Goal: Task Accomplishment & Management: Complete application form

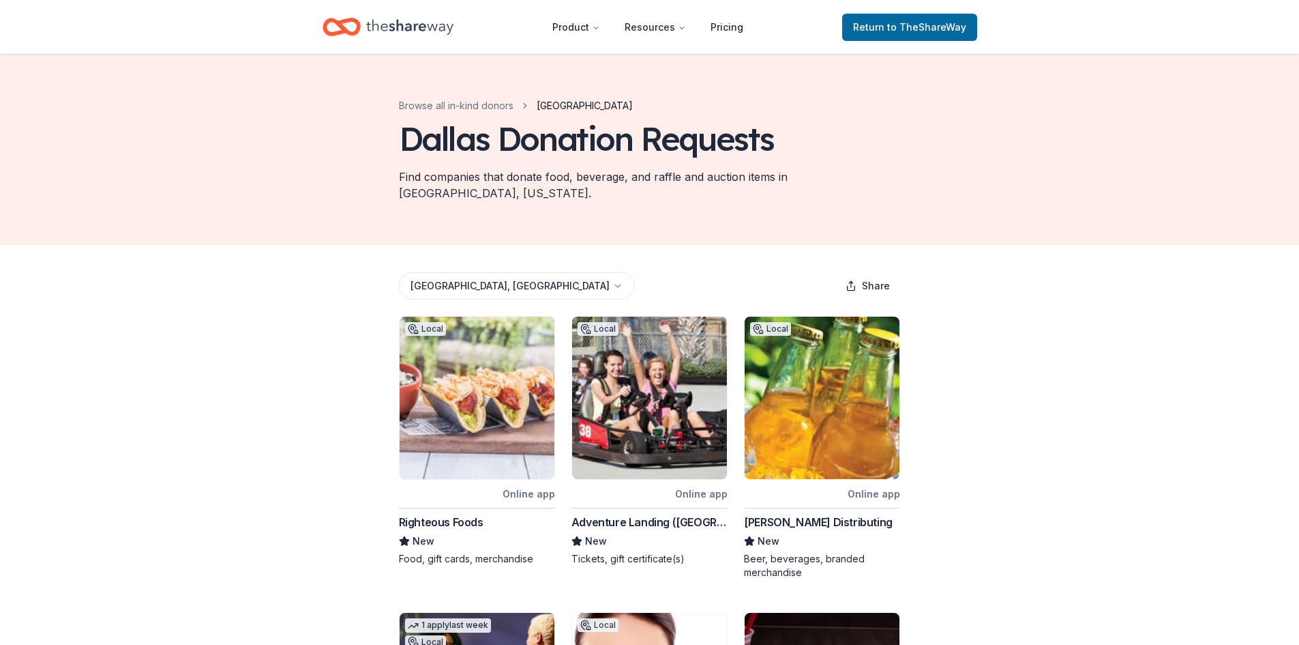
scroll to position [123, 0]
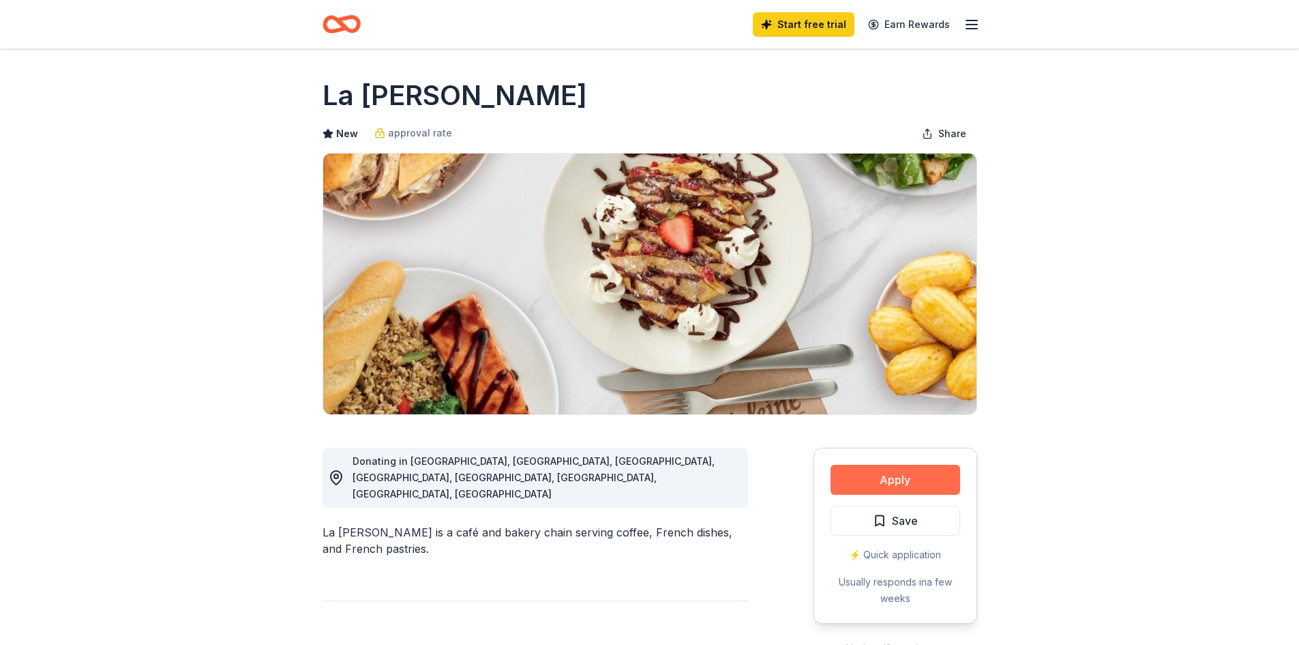
click at [894, 479] on button "Apply" at bounding box center [896, 480] width 130 height 30
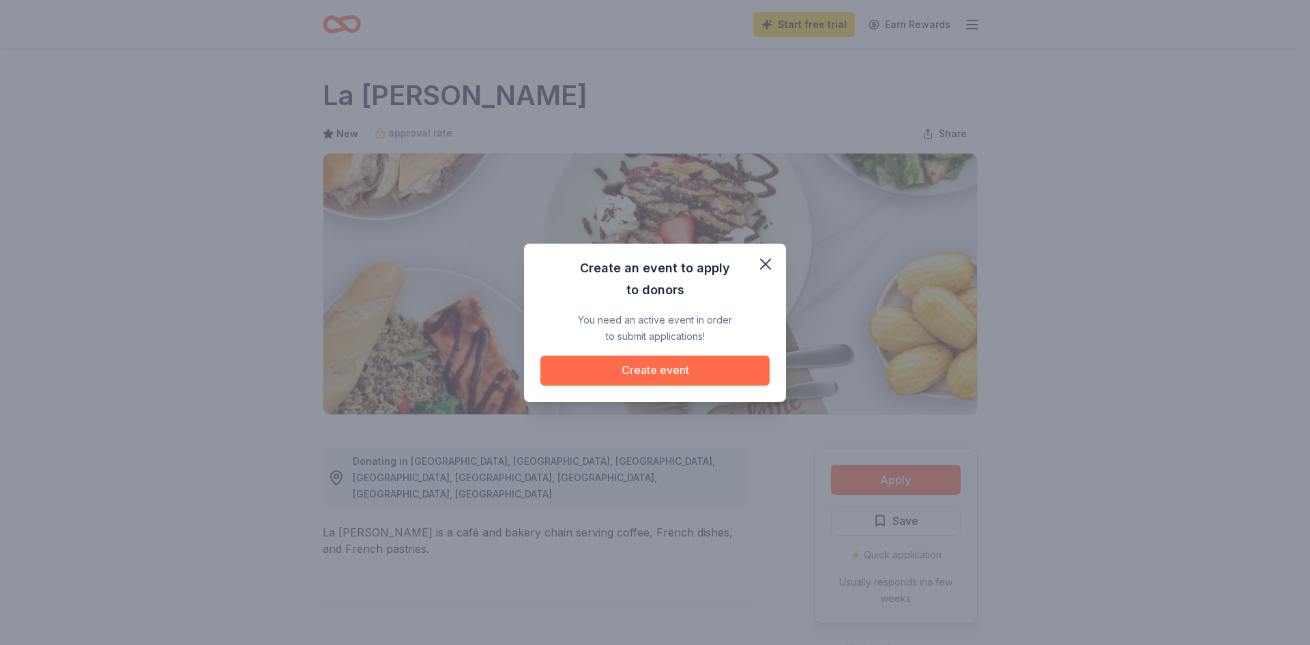
click at [633, 376] on button "Create event" at bounding box center [654, 370] width 229 height 30
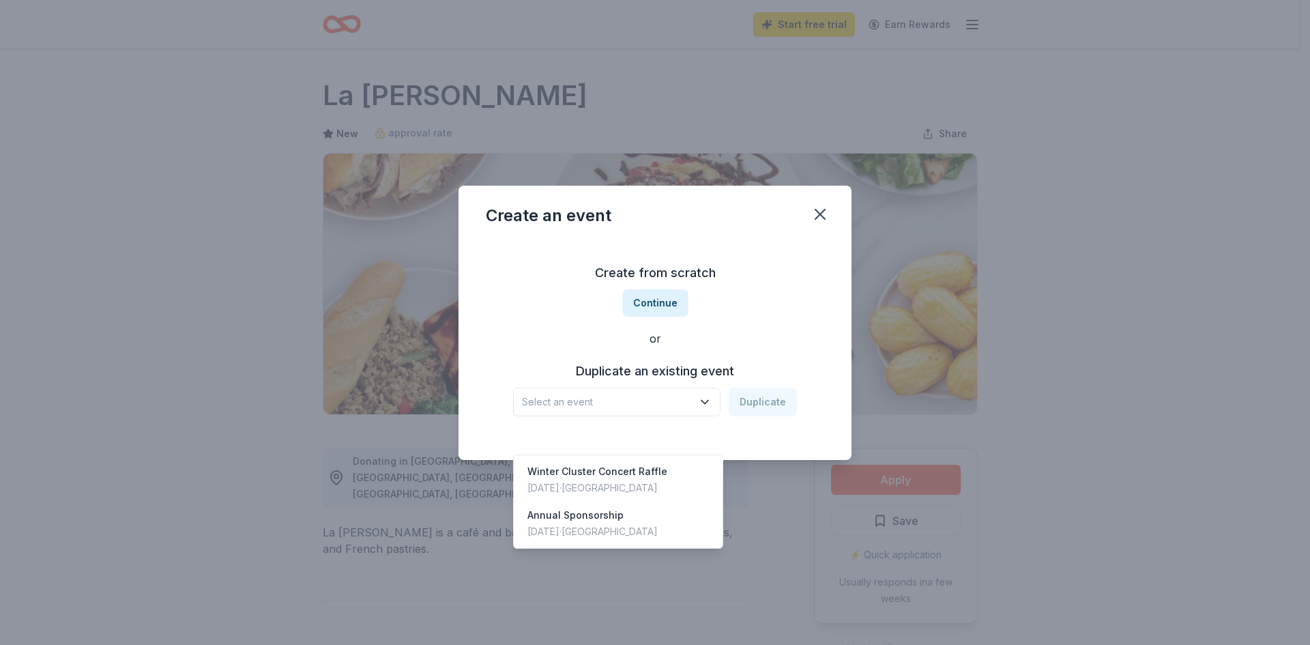
click at [634, 399] on span "Select an event" at bounding box center [607, 402] width 171 height 16
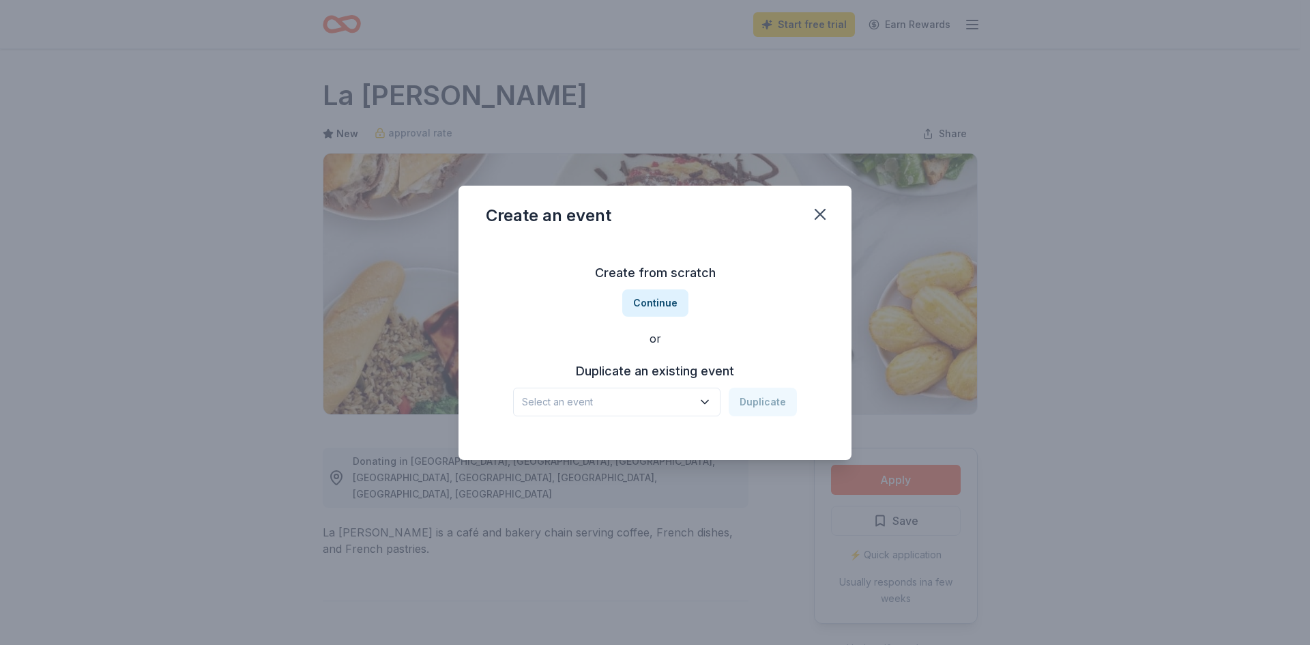
click at [611, 403] on span "Select an event" at bounding box center [607, 402] width 171 height 16
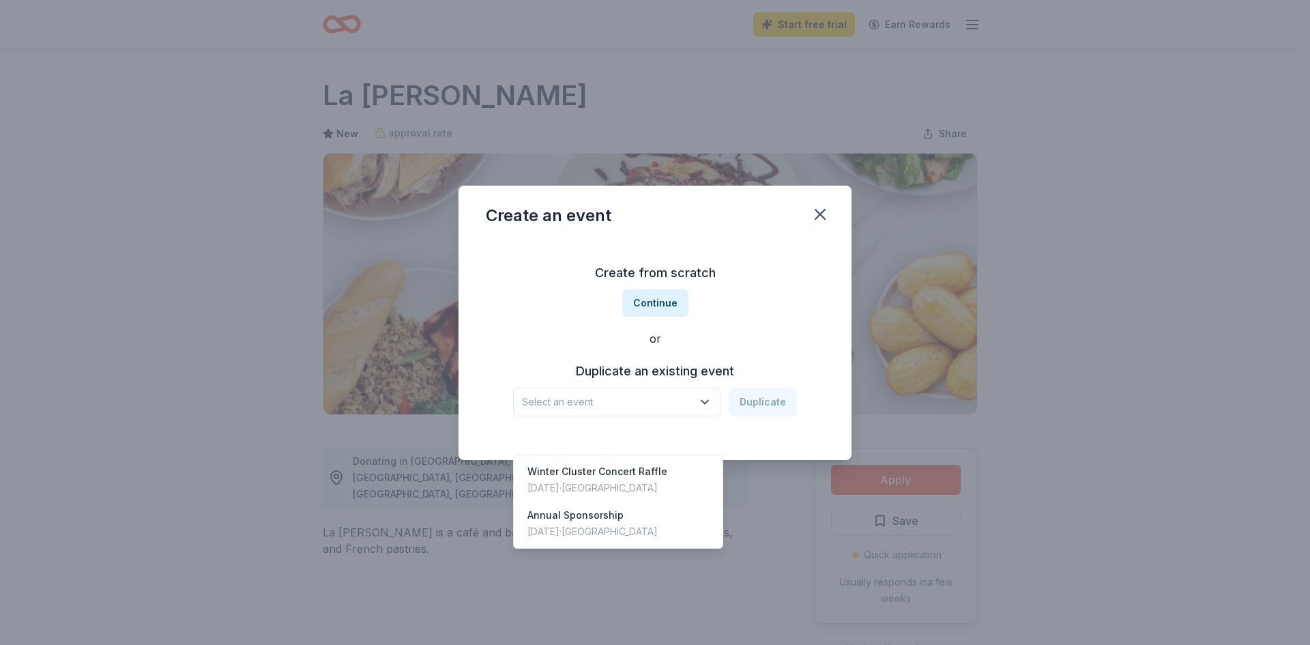
click at [611, 403] on span "Select an event" at bounding box center [607, 402] width 171 height 16
click at [657, 301] on div "Create from scratch Continue or Duplicate an existing event Select an event Dup…" at bounding box center [655, 339] width 338 height 198
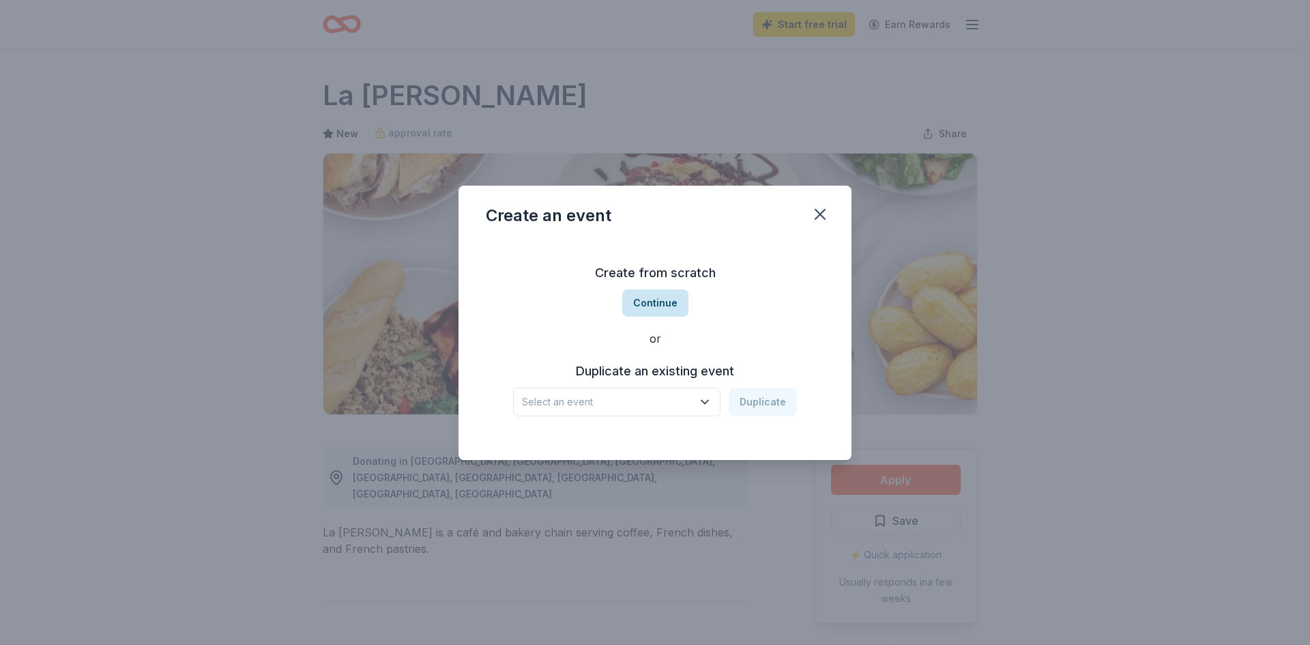
click at [659, 308] on button "Continue" at bounding box center [655, 302] width 66 height 27
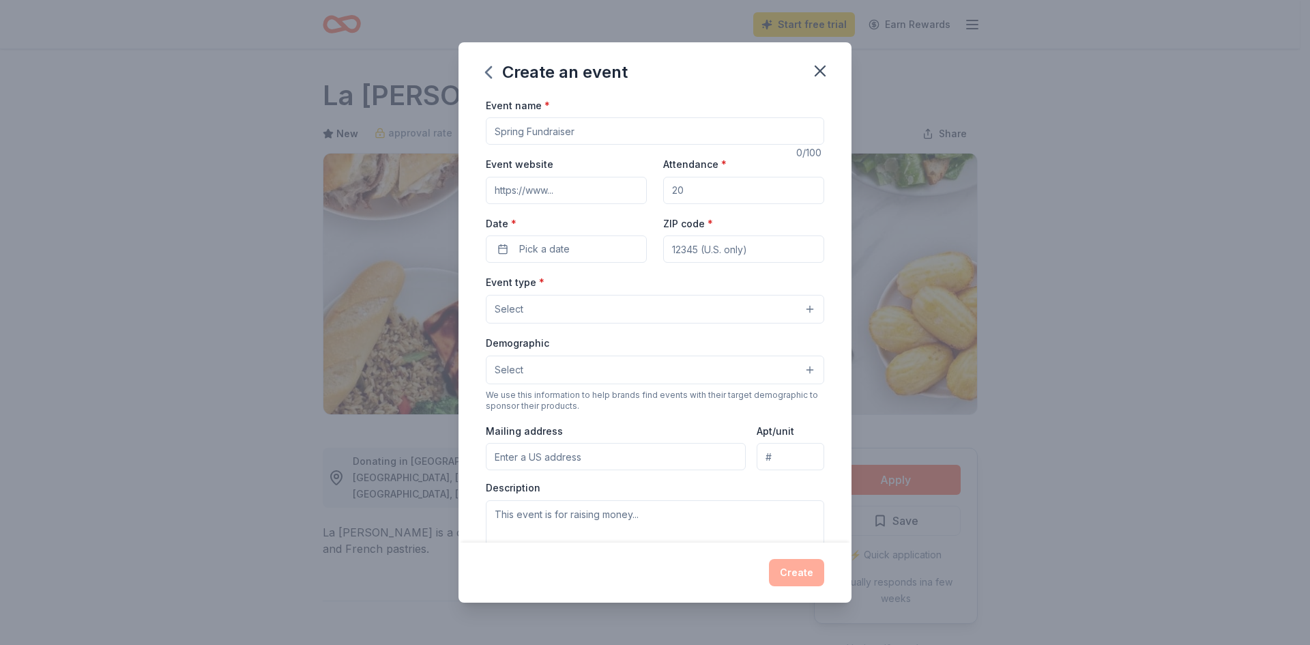
click at [535, 138] on input "Event name *" at bounding box center [655, 130] width 338 height 27
type input "Chili Cook Off & Silent Auction"
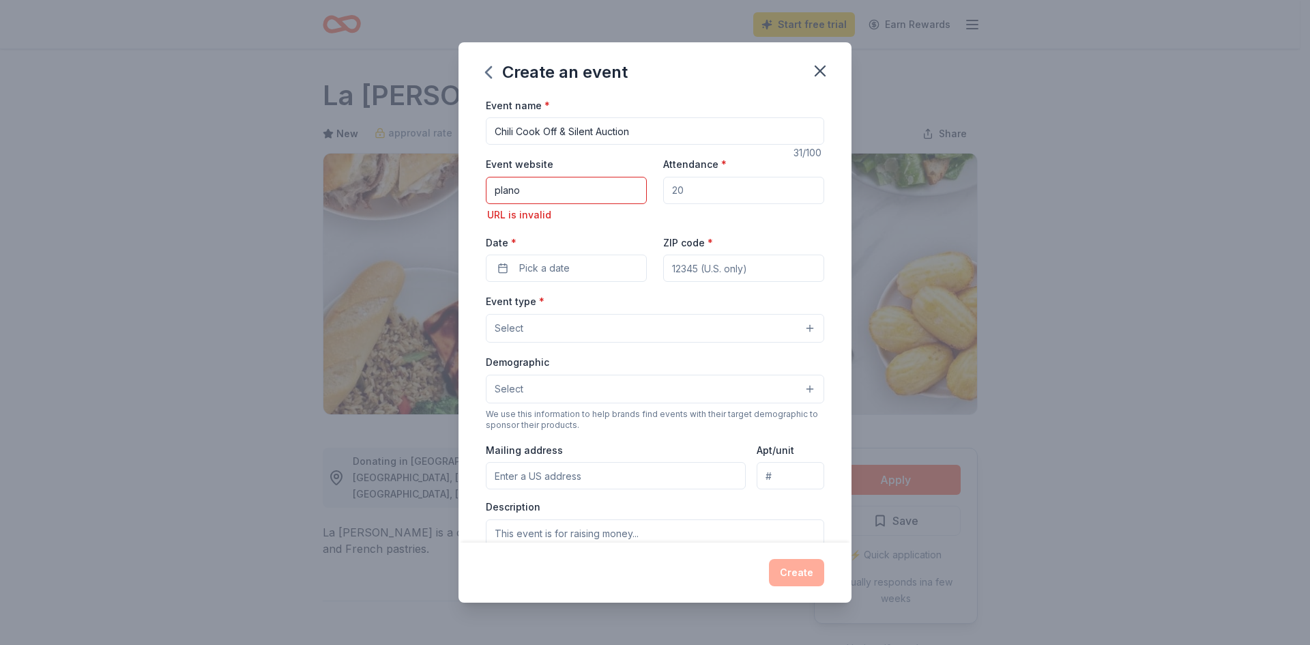
drag, startPoint x: 531, startPoint y: 191, endPoint x: 483, endPoint y: 181, distance: 49.4
click at [483, 181] on div "Event name * Chili Cook Off & Silent Auction 31 /100 Event website plano URL is…" at bounding box center [654, 320] width 393 height 446
paste input "https://planowildcatswimming.org/fundraising"
drag, startPoint x: 584, startPoint y: 189, endPoint x: 644, endPoint y: 186, distance: 60.1
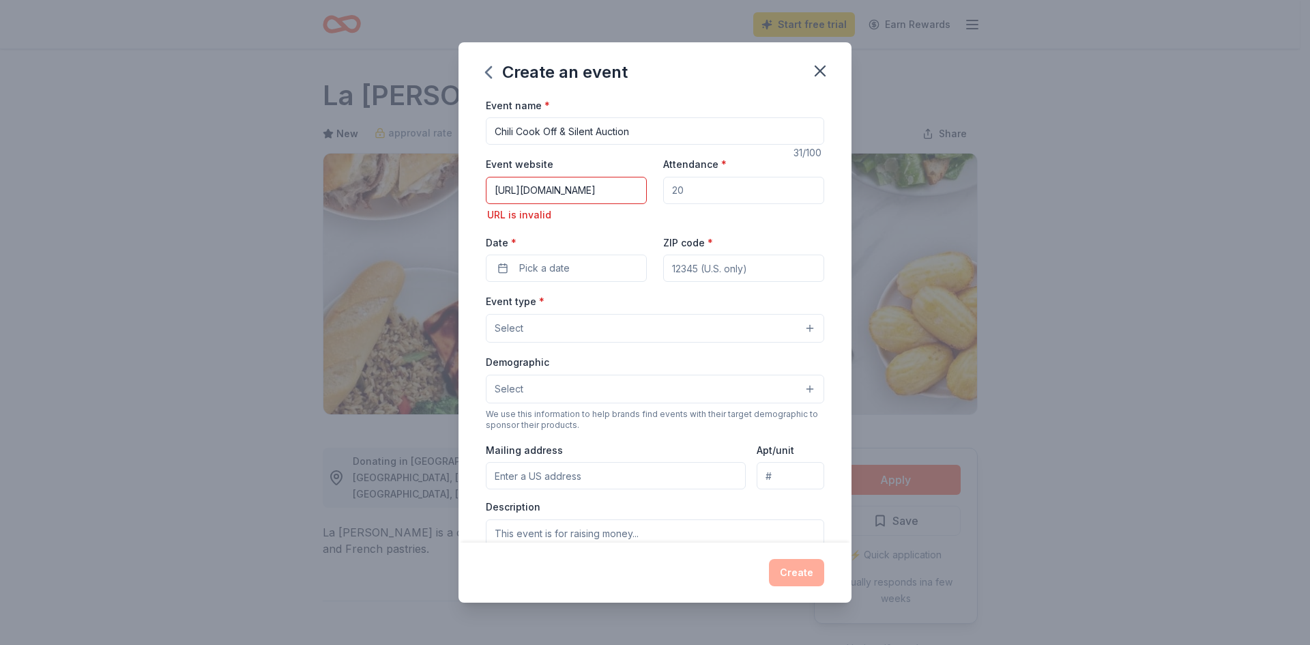
click at [644, 186] on div "Event website https://planowildcatswimming.org/fundraising URL is invalid Atten…" at bounding box center [655, 219] width 338 height 126
type input "https://planowildcatswimming.org/"
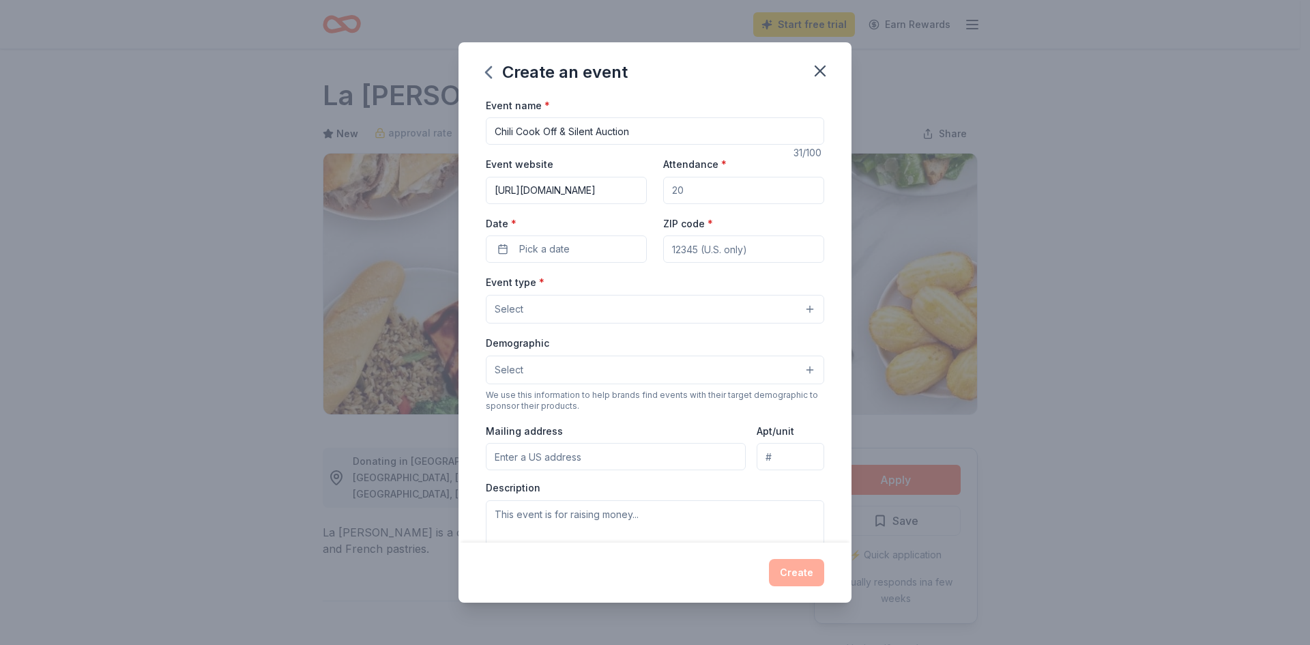
scroll to position [0, 0]
click at [690, 186] on input "Attendance *" at bounding box center [743, 190] width 161 height 27
type input "50"
click at [609, 240] on button "Pick a date" at bounding box center [566, 248] width 161 height 27
click at [638, 283] on button "Go to next month" at bounding box center [637, 285] width 19 height 19
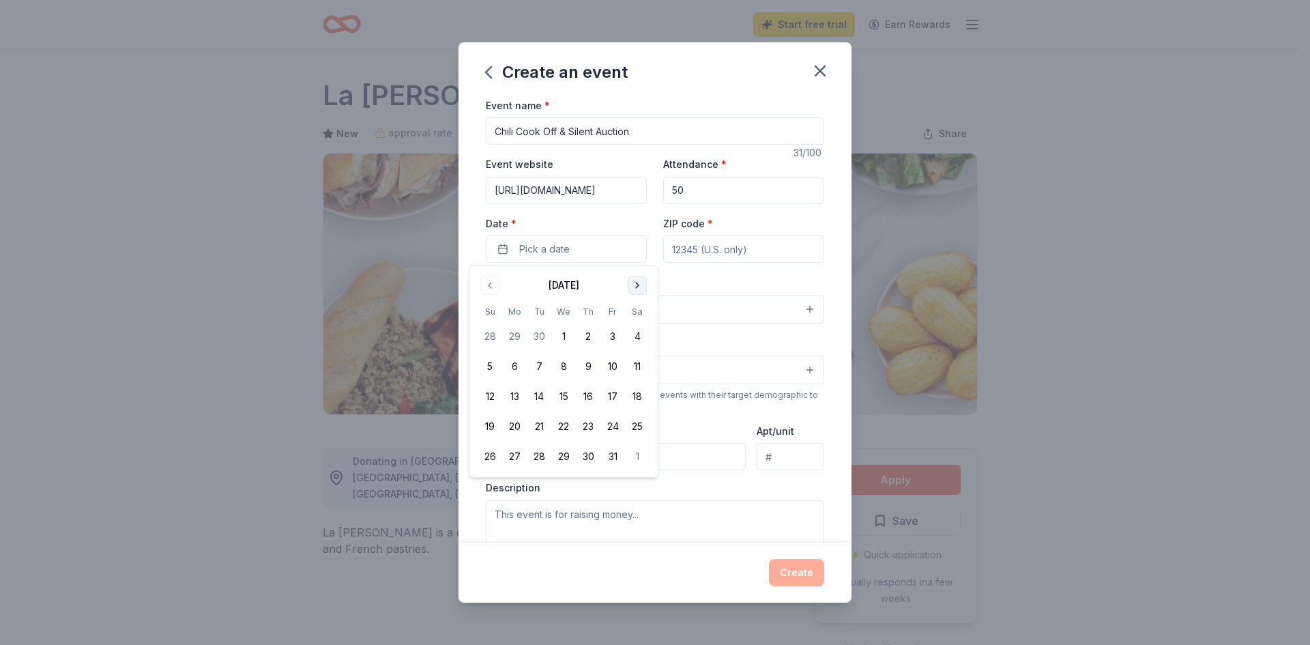
click at [638, 283] on button "Go to next month" at bounding box center [637, 285] width 19 height 19
click at [564, 425] on button "19" at bounding box center [563, 426] width 25 height 25
click at [709, 321] on button "Select" at bounding box center [655, 309] width 338 height 29
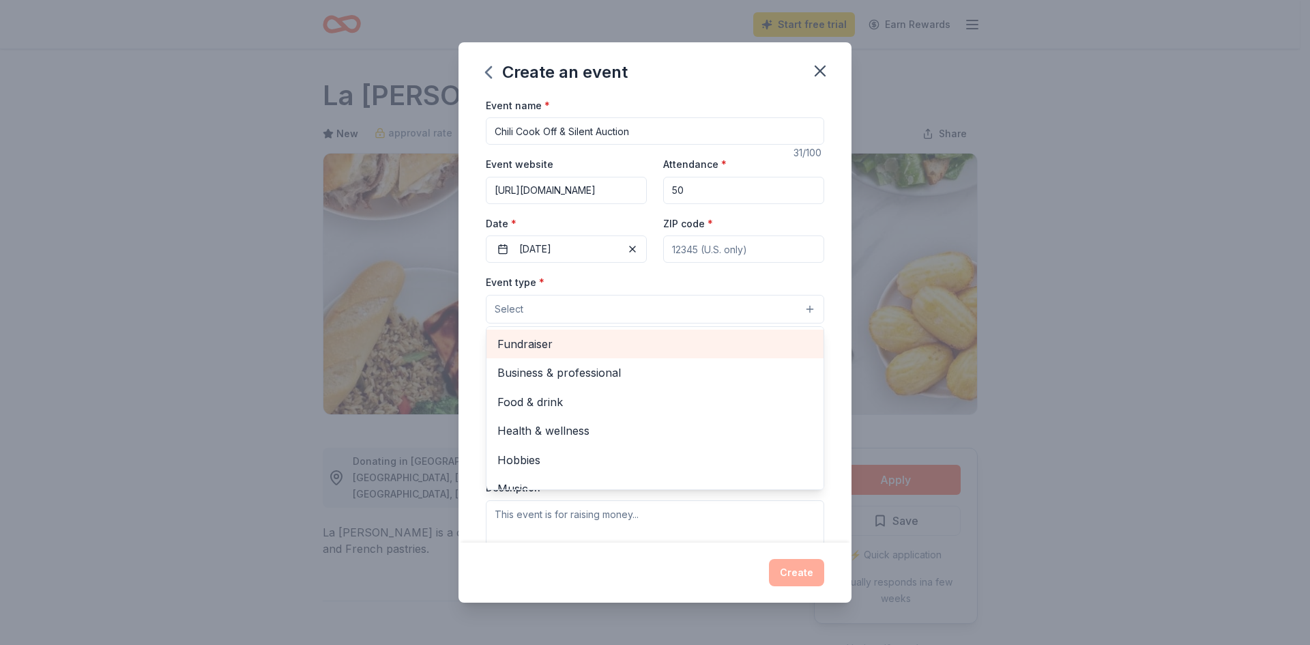
click at [649, 336] on span "Fundraiser" at bounding box center [654, 344] width 315 height 18
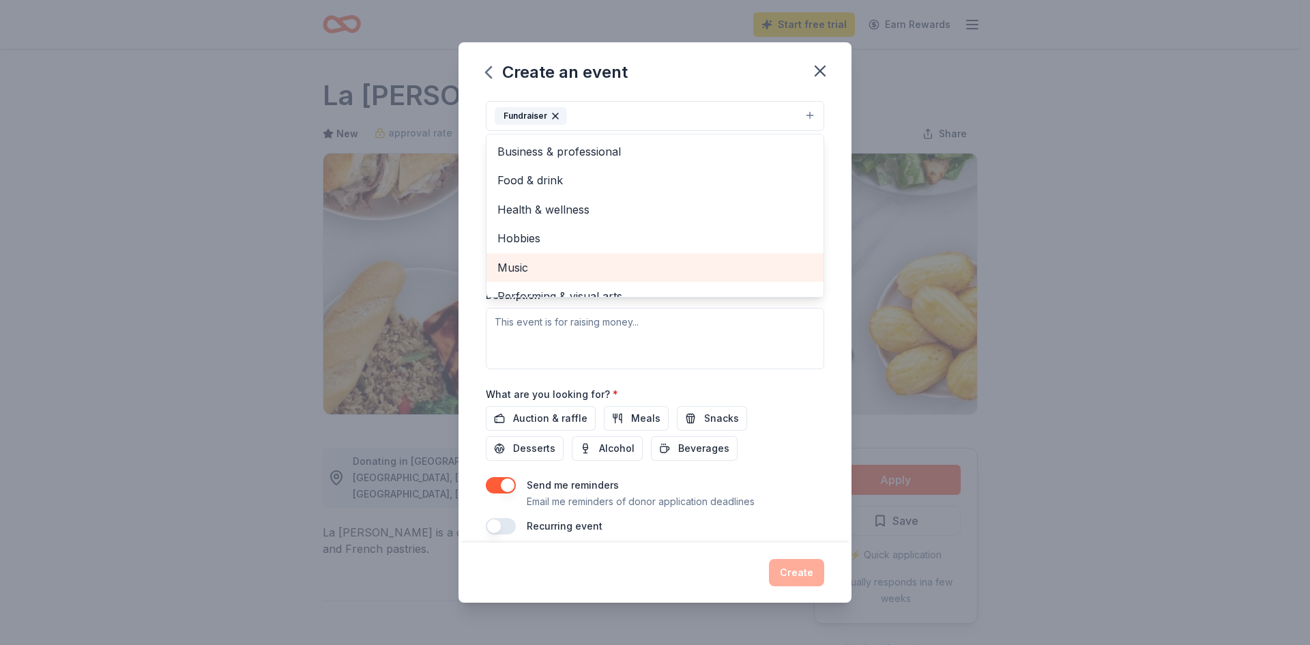
scroll to position [207, 0]
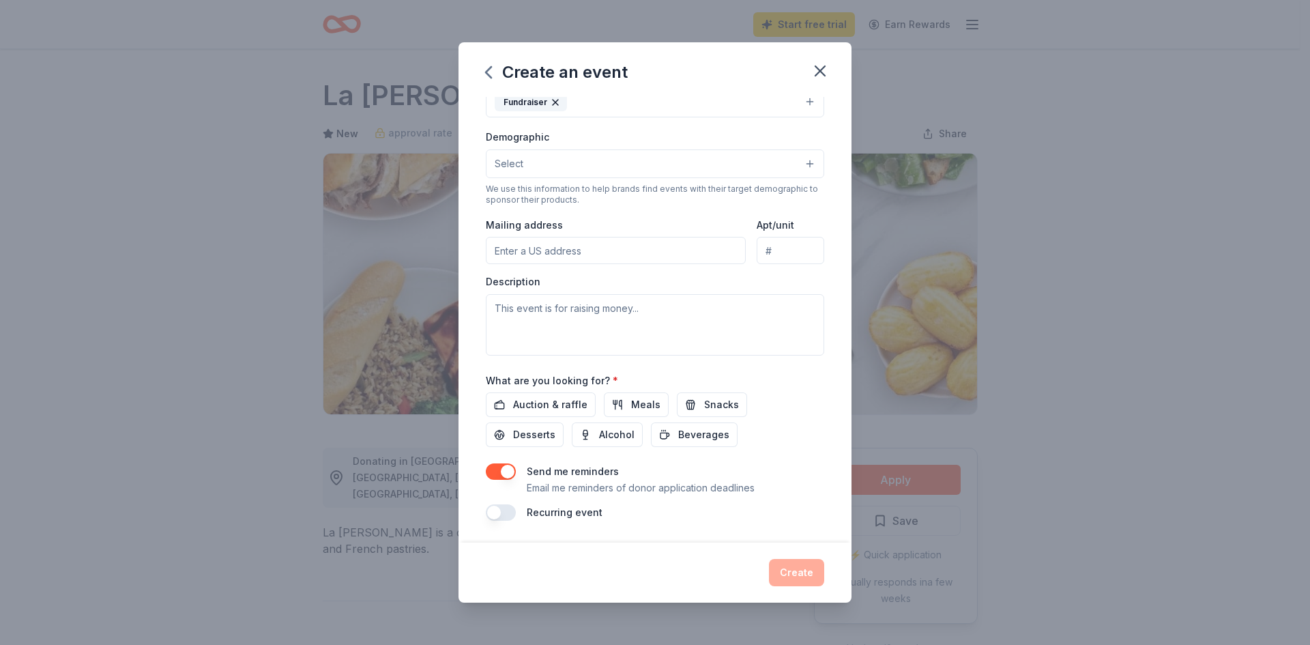
click at [693, 99] on button "Fundraiser" at bounding box center [655, 102] width 338 height 30
click at [623, 171] on button "Select" at bounding box center [655, 163] width 338 height 29
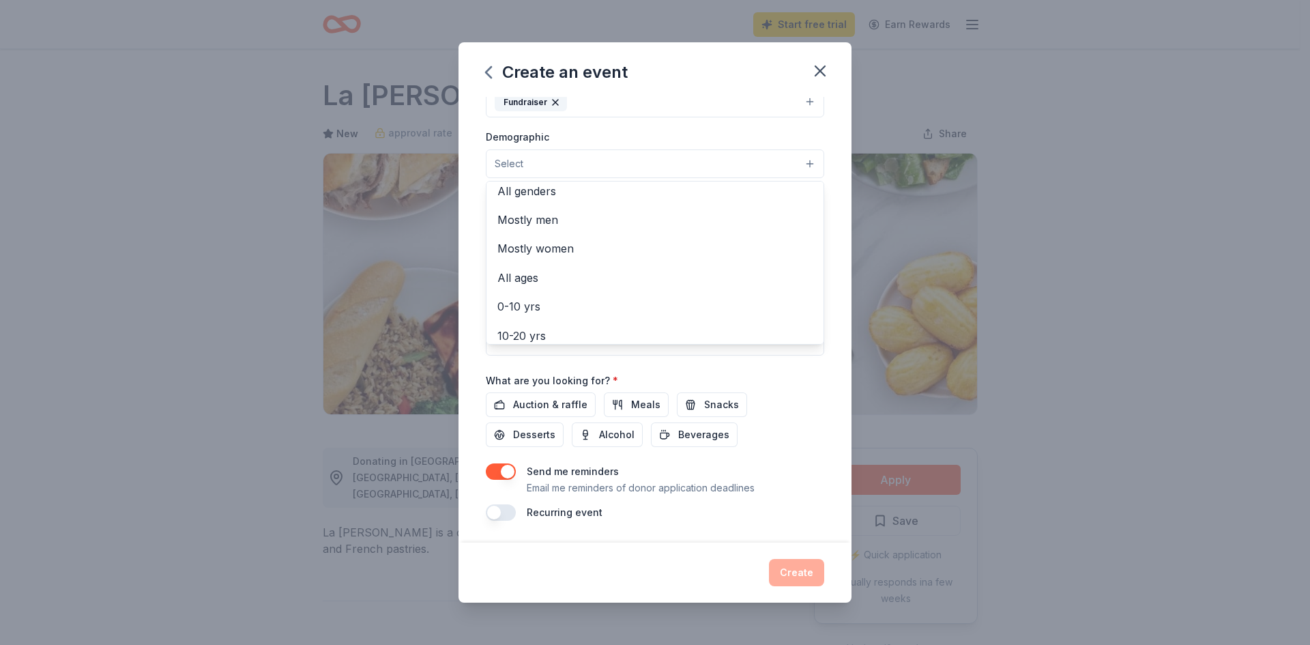
scroll to position [0, 0]
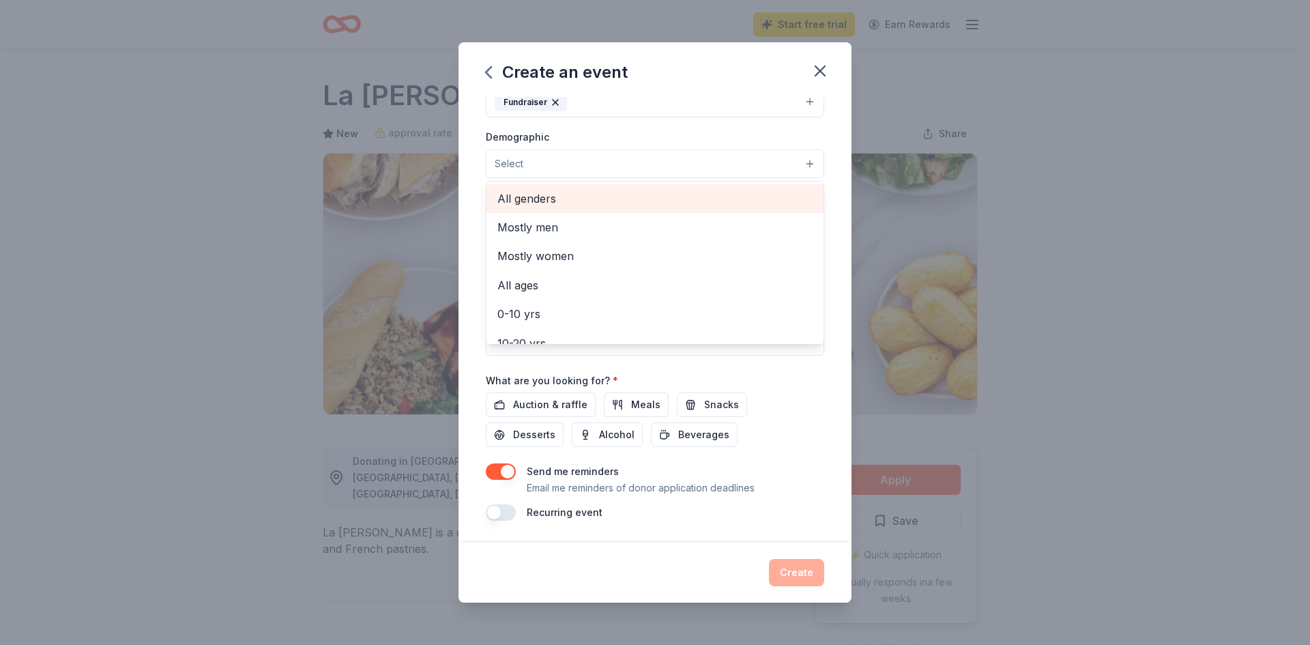
click at [579, 198] on span "All genders" at bounding box center [654, 199] width 315 height 18
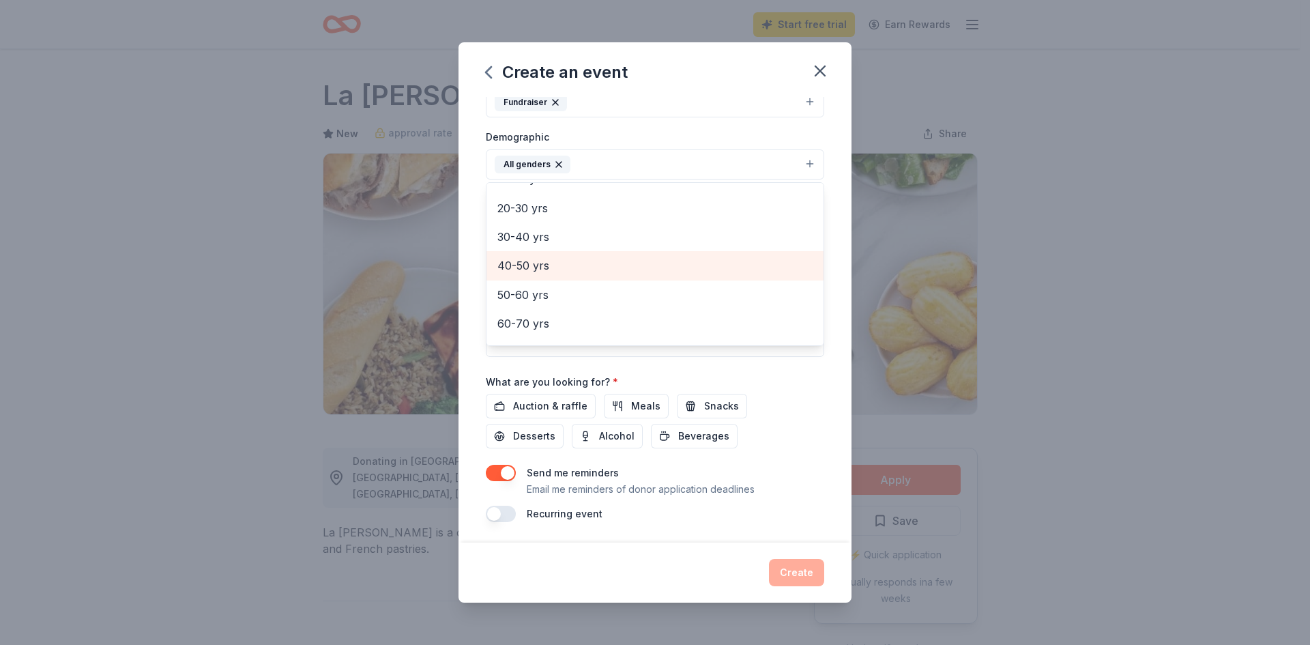
scroll to position [68, 0]
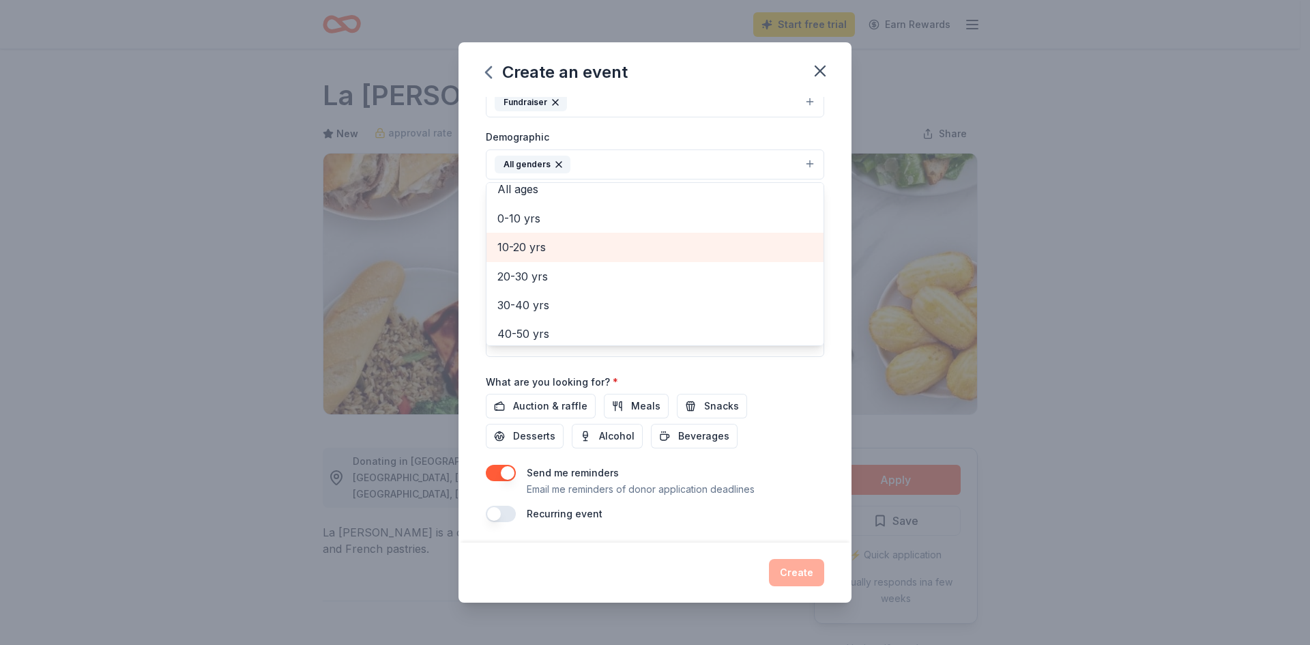
click at [575, 257] on div "10-20 yrs" at bounding box center [654, 247] width 337 height 29
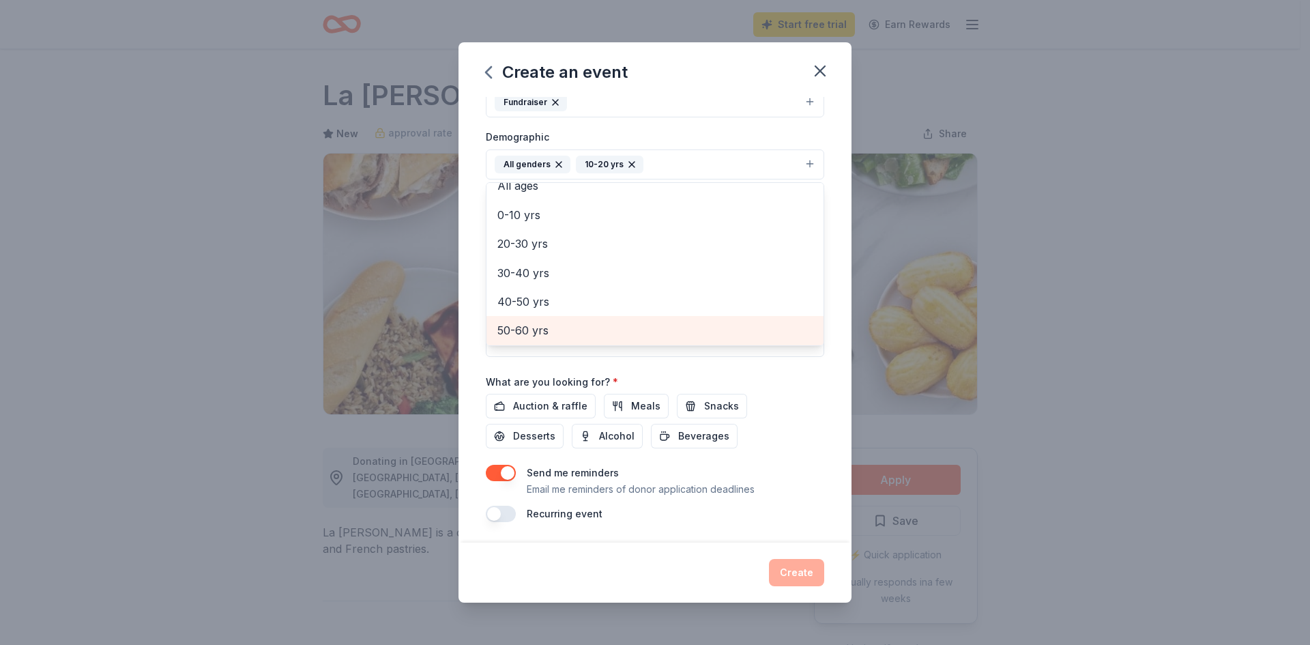
click at [563, 321] on div "50-60 yrs" at bounding box center [654, 330] width 337 height 29
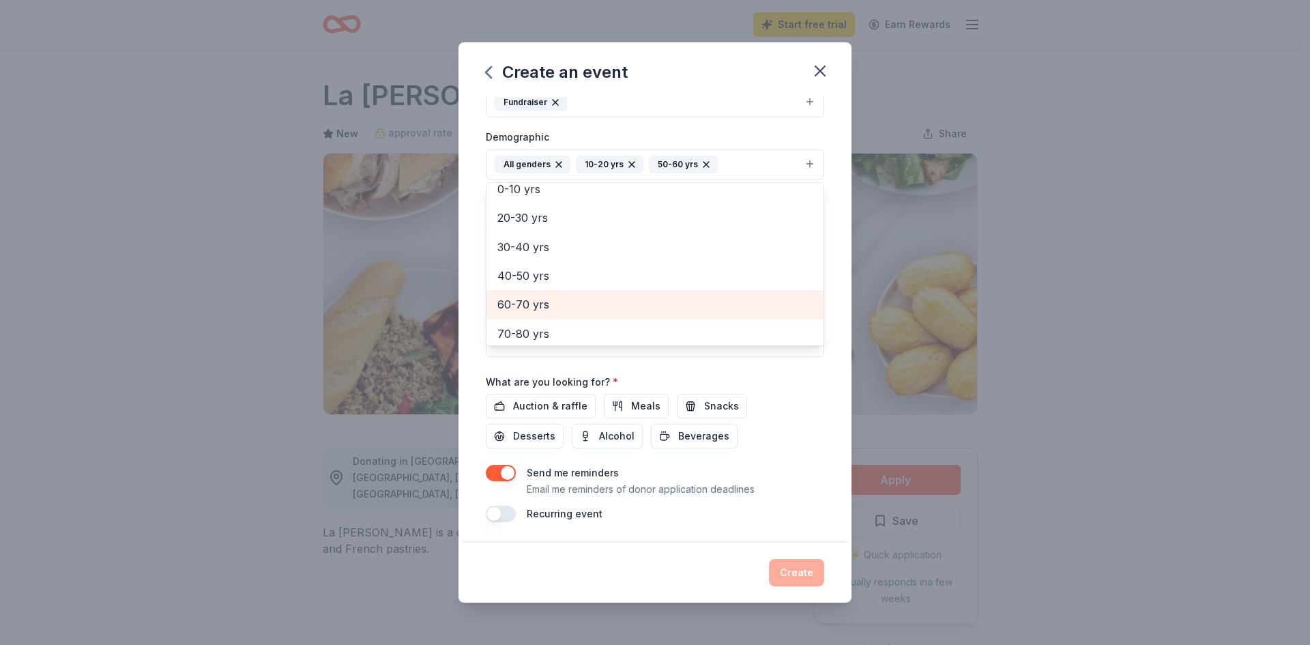
scroll to position [64, 0]
click at [552, 312] on span "40-50 yrs" at bounding box center [654, 309] width 315 height 18
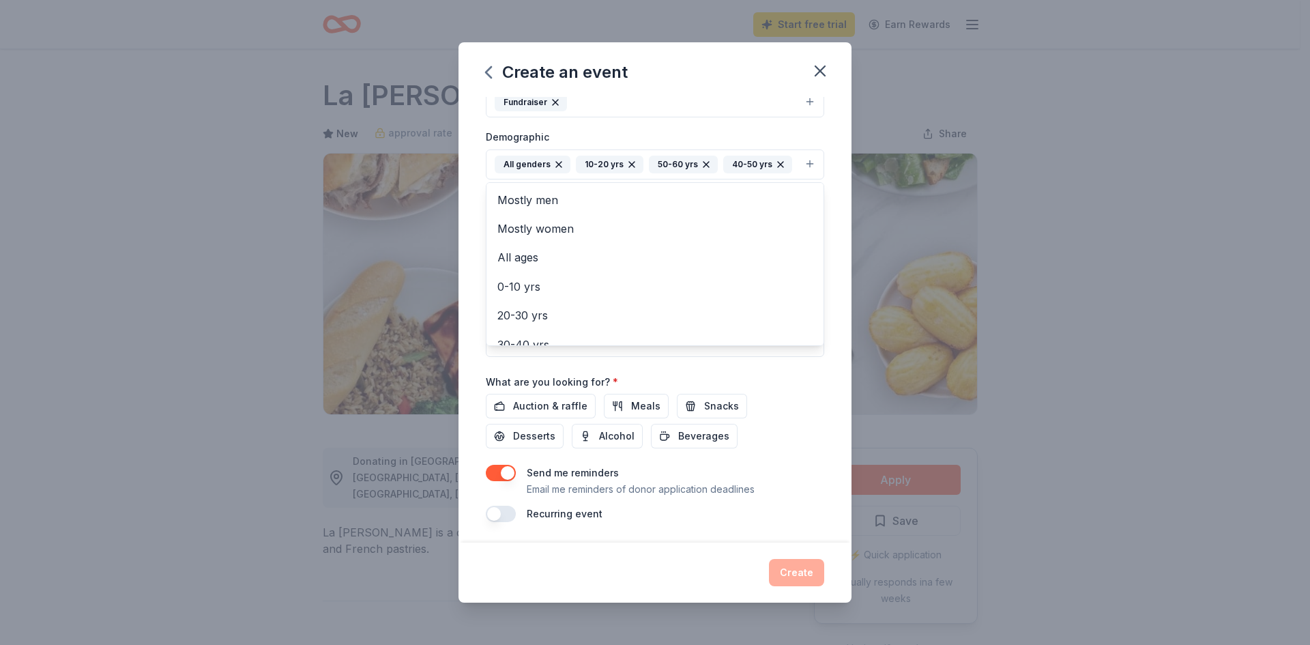
click at [796, 421] on div "Event name * Chili Cook Off & Silent Auction 31 /100 Event website https://plan…" at bounding box center [655, 206] width 338 height 633
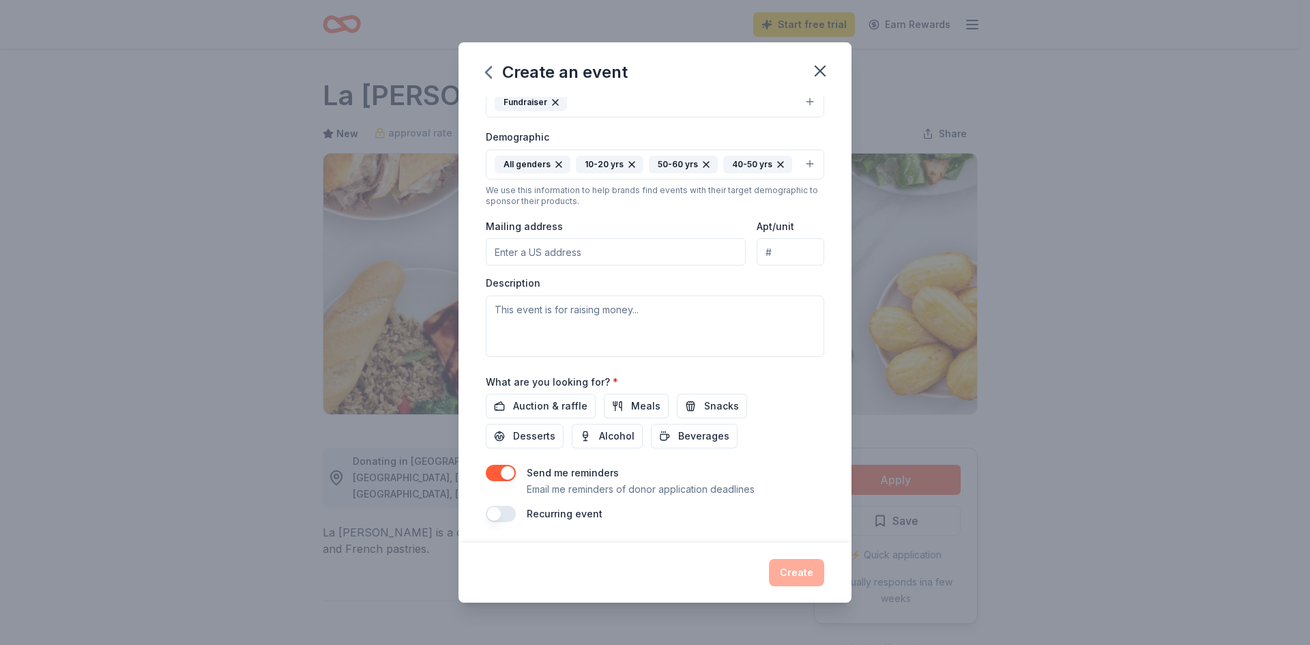
click at [539, 253] on input "Mailing address" at bounding box center [616, 251] width 260 height 27
type input "2200 Independence Pkwy"
type input "75075"
click at [594, 324] on textarea at bounding box center [655, 325] width 338 height 61
click at [565, 304] on textarea "To enrich screen reader interactions, please activate Accessibility in Grammarl…" at bounding box center [655, 325] width 338 height 61
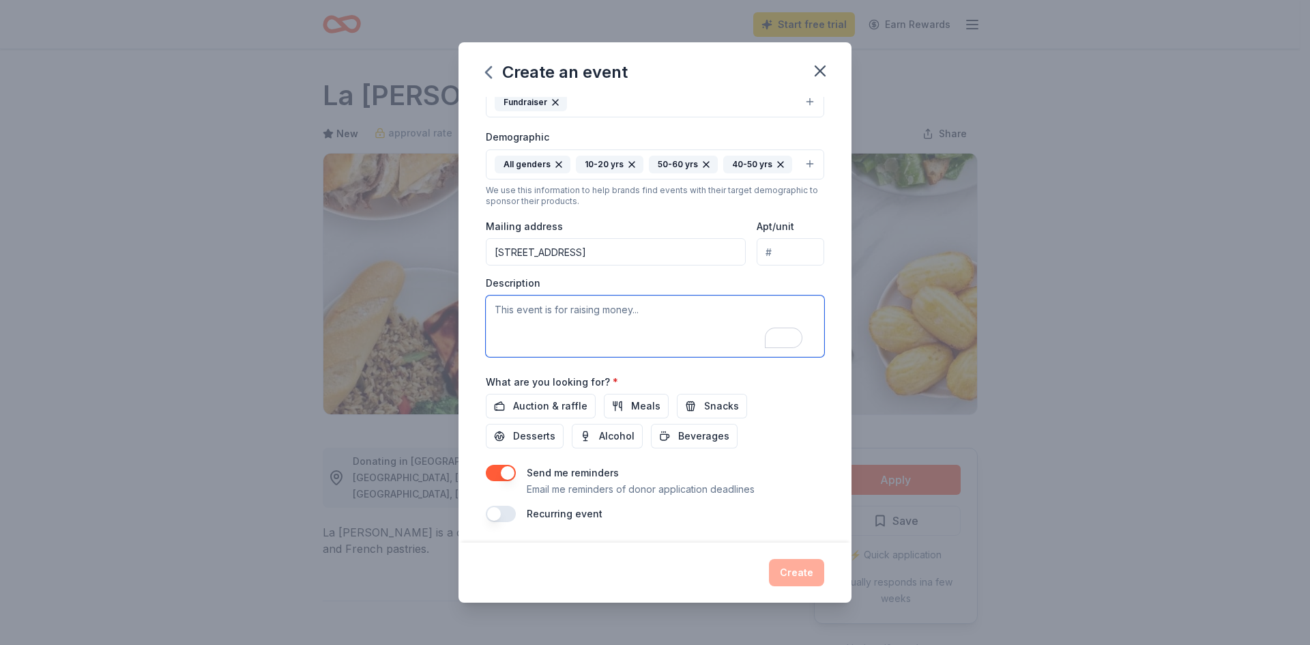
paste textarea "Replace vital equipment (parkas, gear bags, training tools) Provide matching wa…"
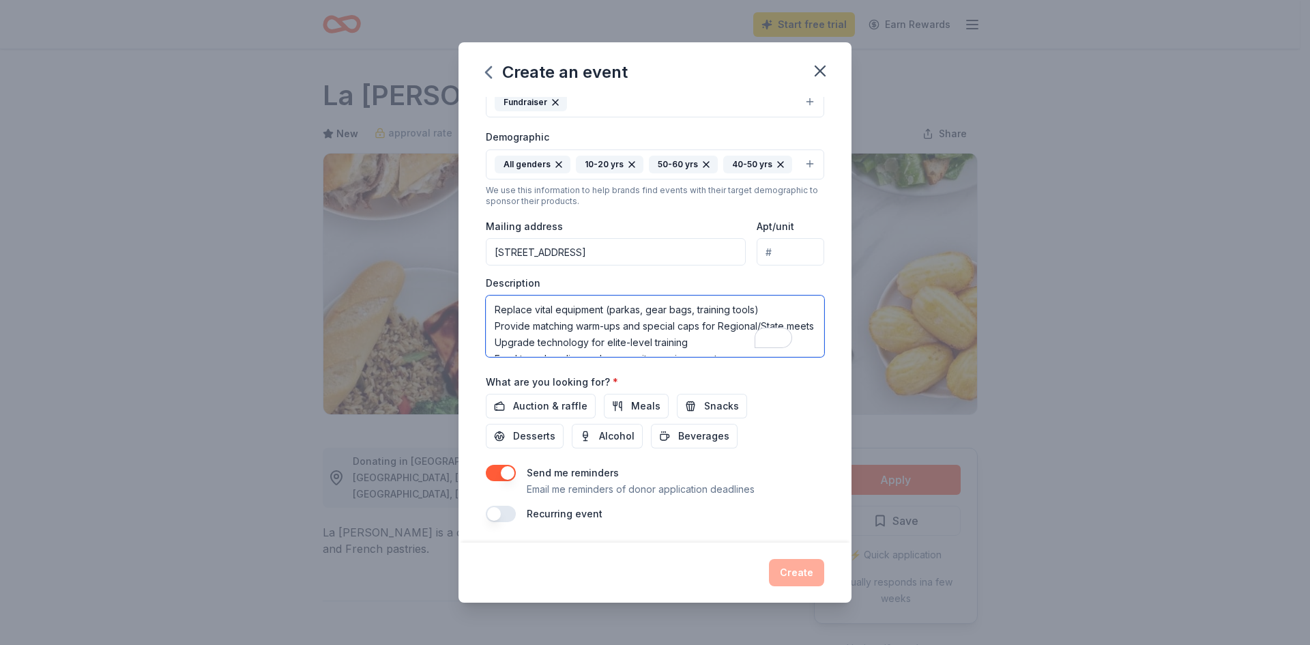
scroll to position [41, 0]
type textarea "Replace vital equipment (parkas, gear bags, training tools) Provide matching wa…"
click at [565, 406] on span "Auction & raffle" at bounding box center [550, 406] width 74 height 16
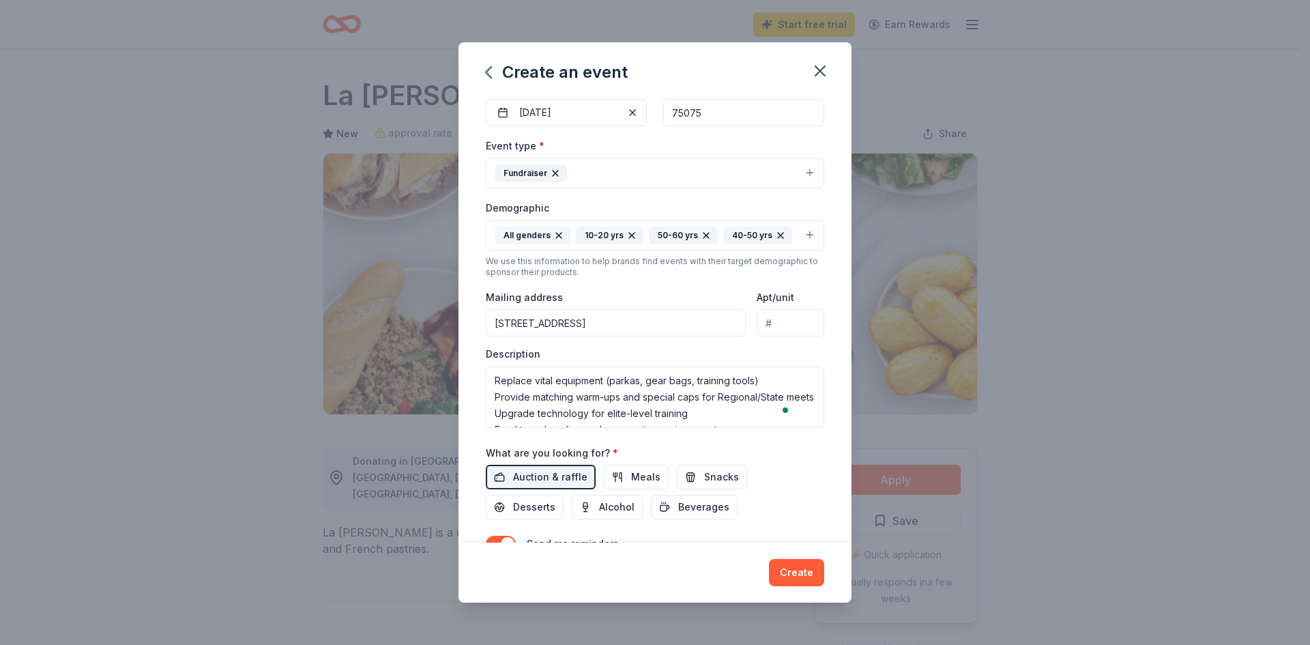
scroll to position [71, 0]
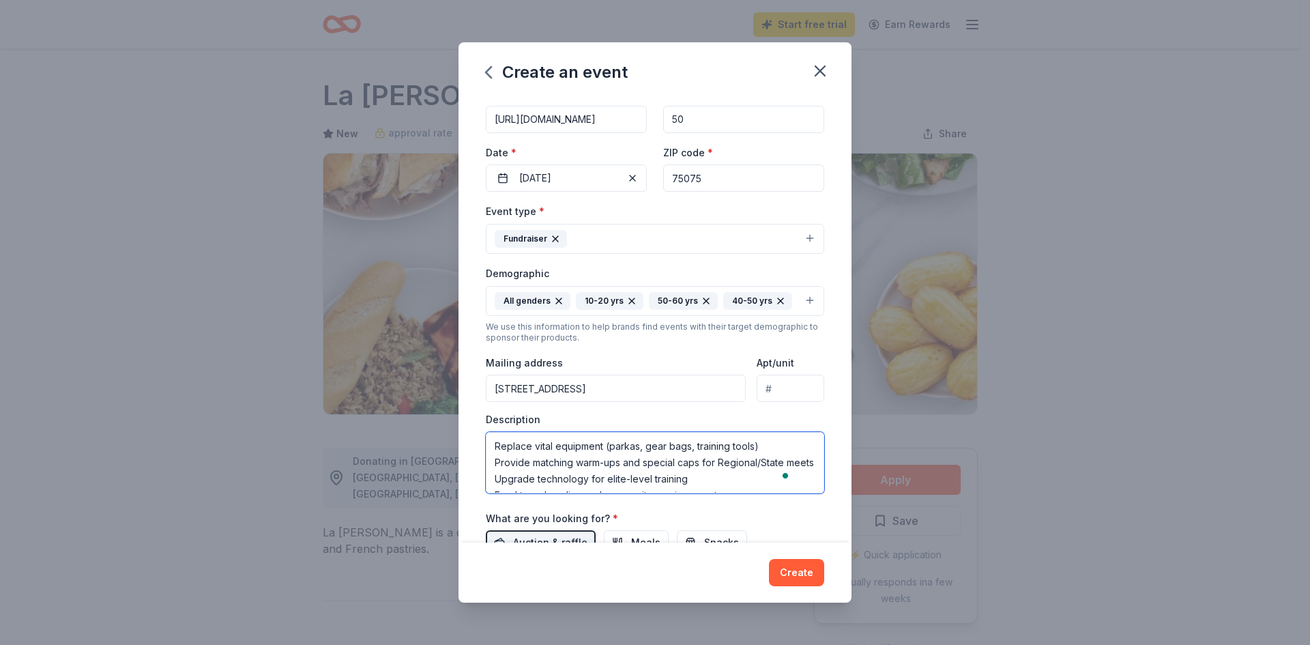
drag, startPoint x: 533, startPoint y: 447, endPoint x: 533, endPoint y: 437, distance: 9.6
click at [533, 437] on textarea "Replace vital equipment (parkas, gear bags, training tools) Provide matching wa…" at bounding box center [655, 462] width 338 height 61
click at [689, 483] on textarea "Replace vital equipment (parkas, gear bags, training tools) Provide matching wa…" at bounding box center [655, 462] width 338 height 61
click at [790, 570] on button "Create" at bounding box center [796, 572] width 55 height 27
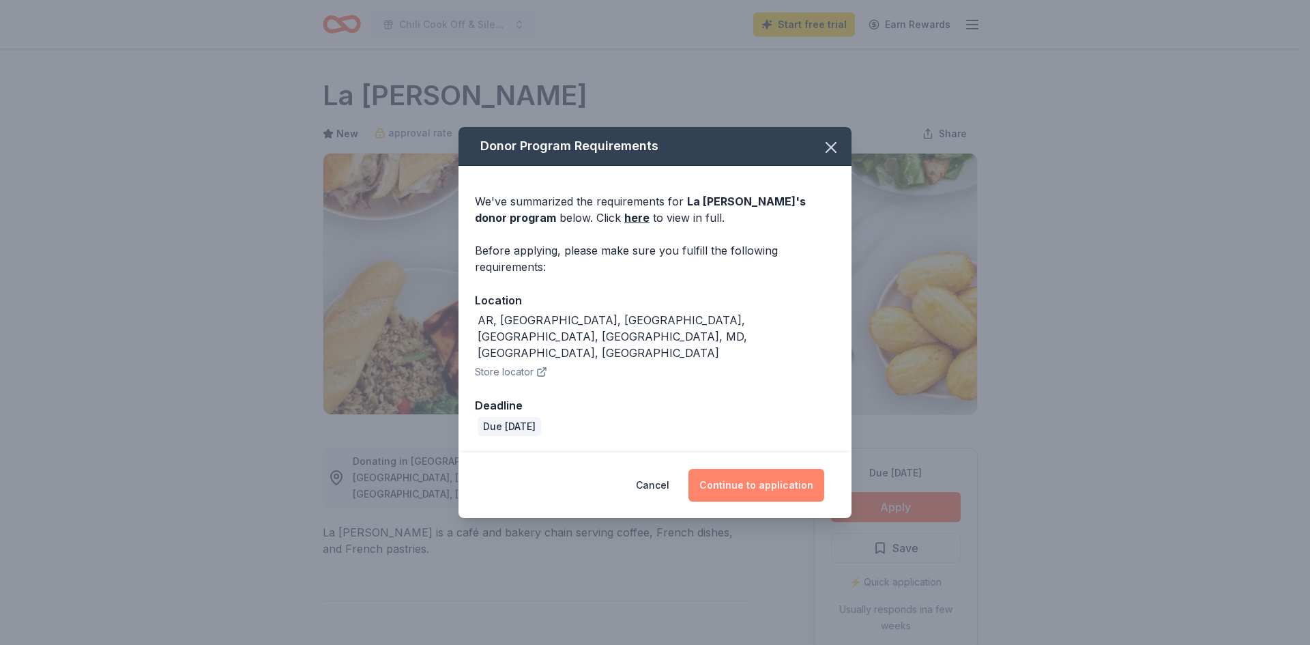
click at [739, 469] on button "Continue to application" at bounding box center [756, 485] width 136 height 33
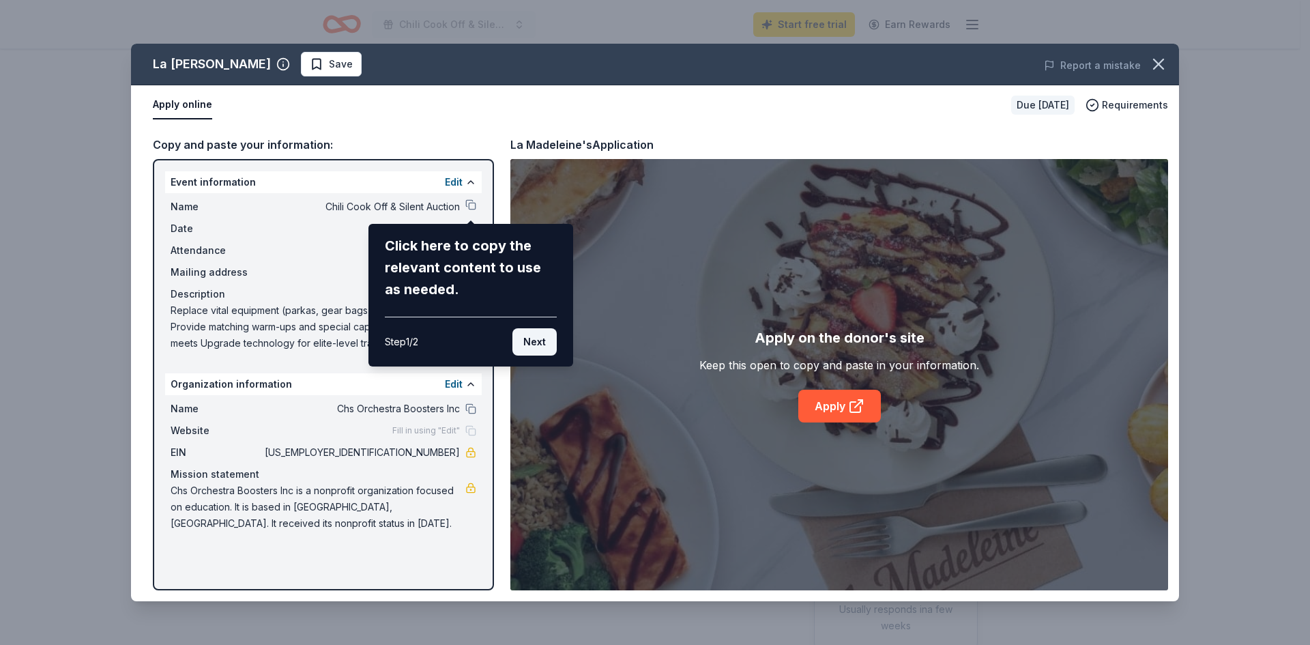
click at [531, 344] on button "Next" at bounding box center [534, 341] width 44 height 27
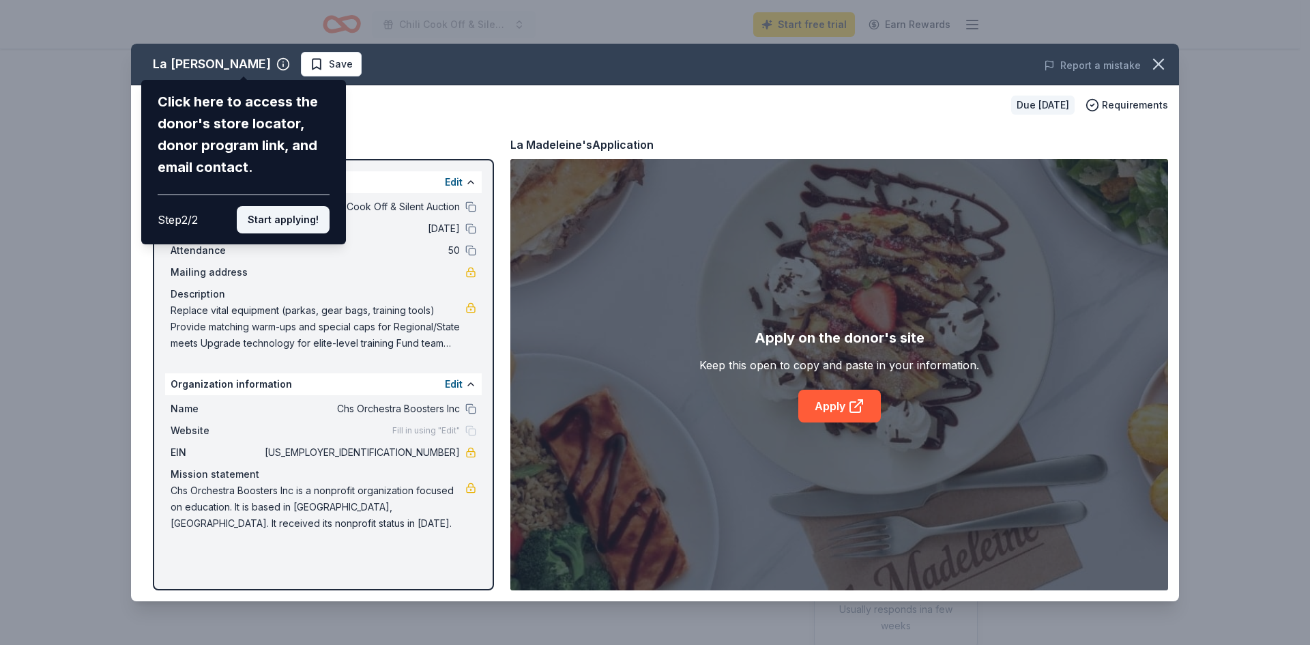
click at [282, 223] on button "Start applying!" at bounding box center [283, 219] width 93 height 27
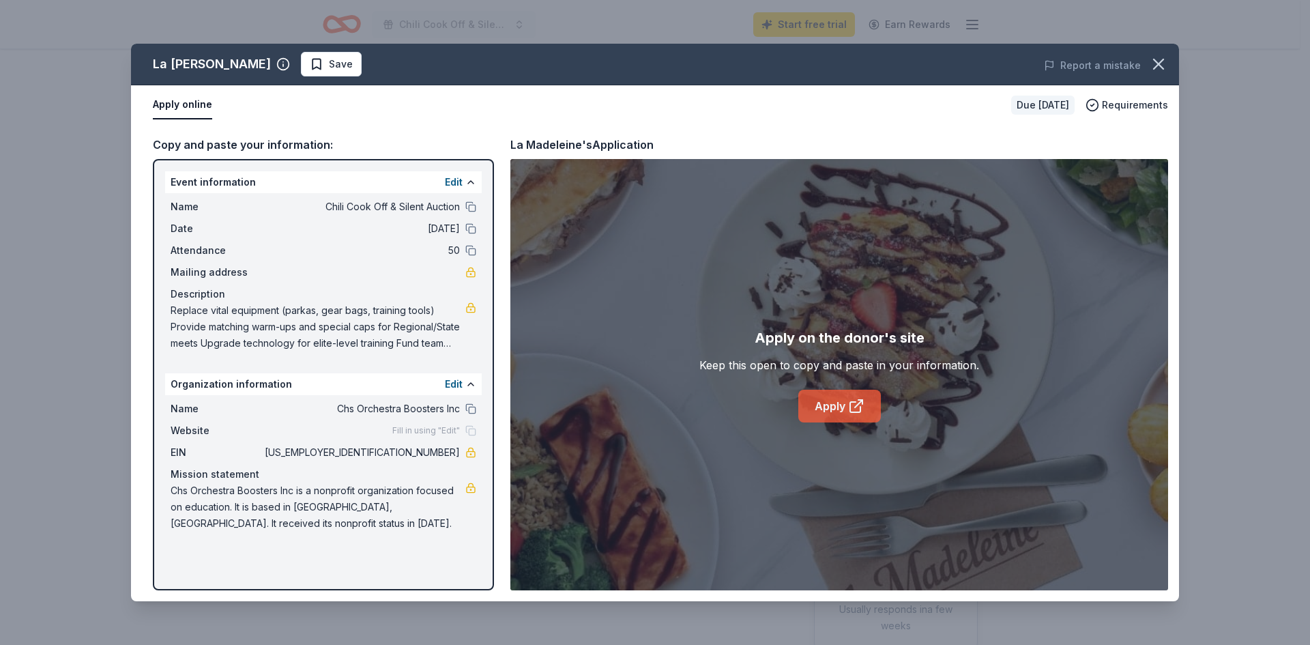
click at [834, 407] on link "Apply" at bounding box center [839, 405] width 83 height 33
click at [471, 412] on button at bounding box center [470, 408] width 11 height 11
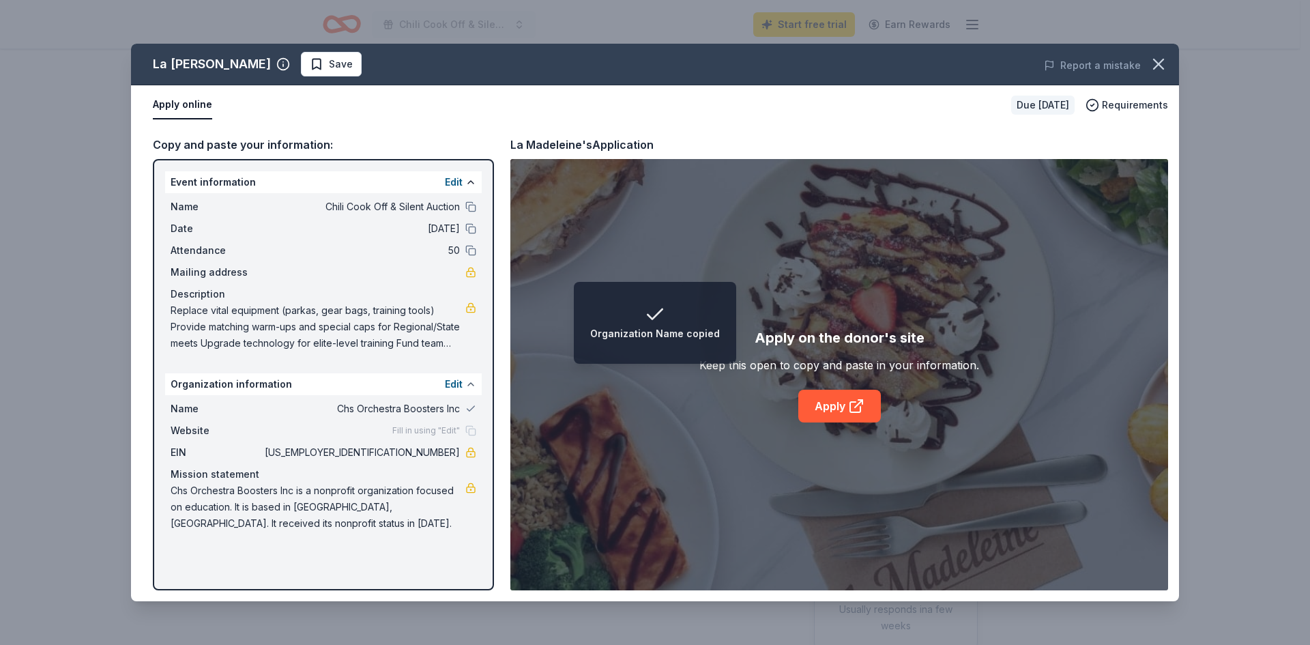
click at [471, 384] on button at bounding box center [470, 384] width 11 height 11
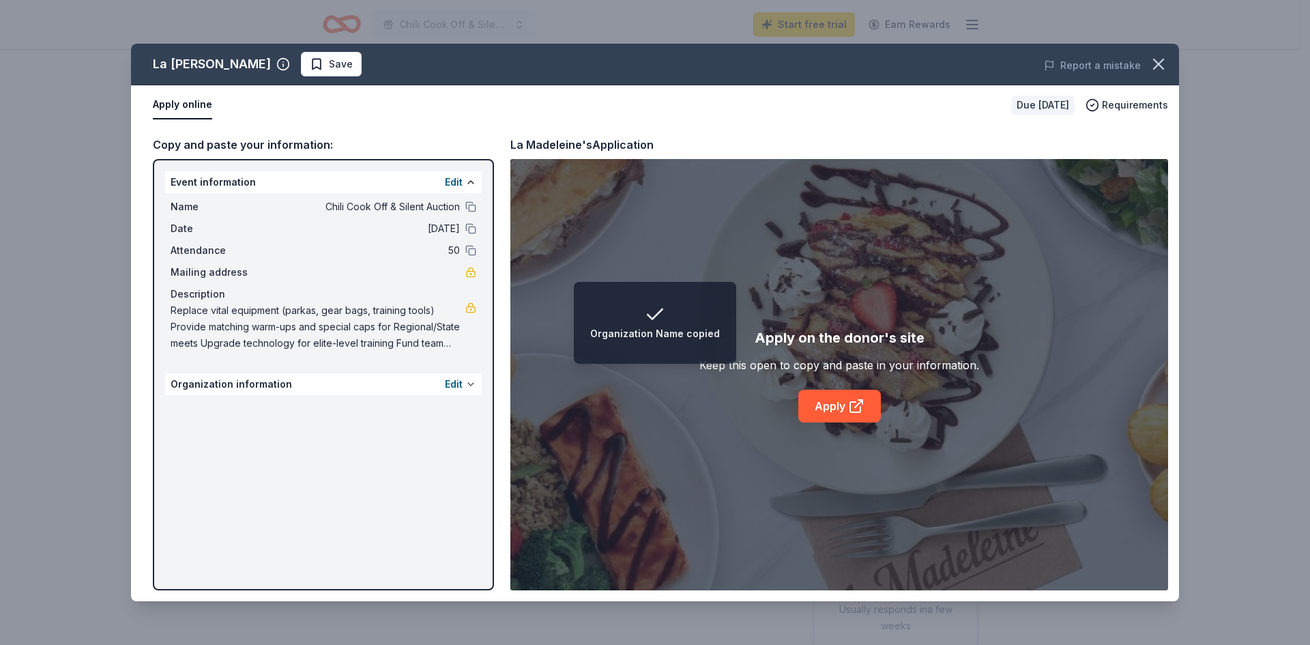
click at [471, 384] on button at bounding box center [470, 384] width 11 height 11
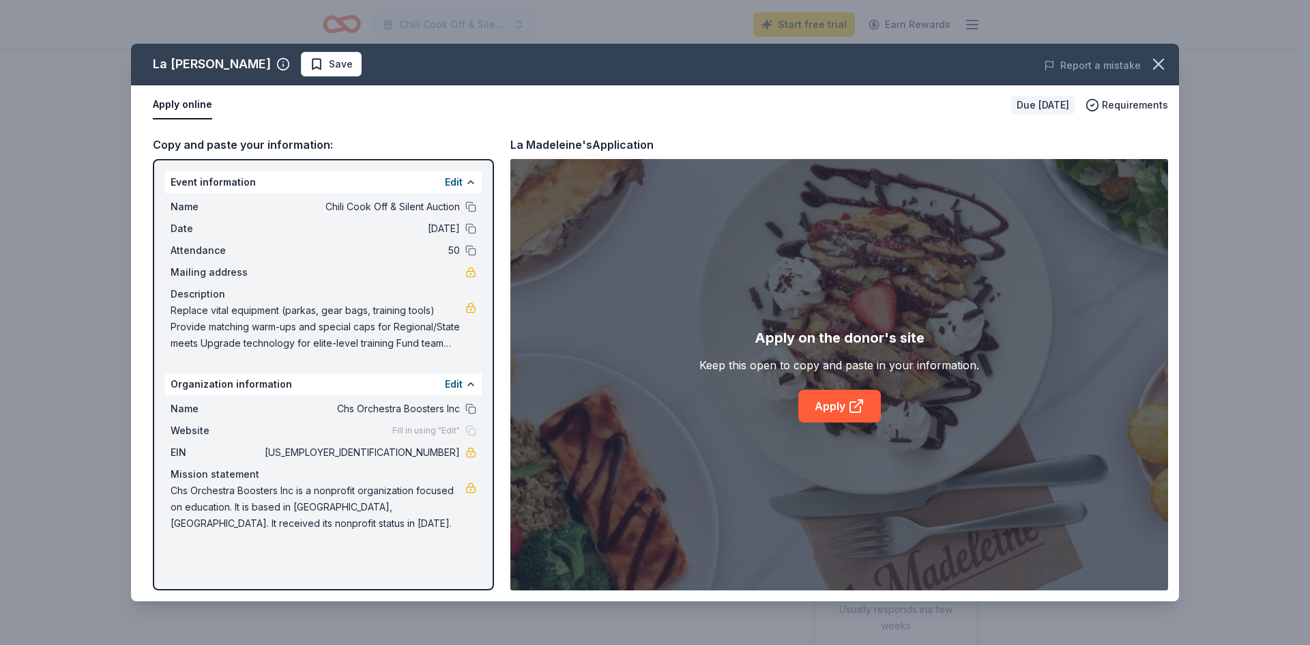
click at [355, 409] on span "Chs Orchestra Boosters Inc" at bounding box center [361, 408] width 198 height 16
click at [467, 410] on button at bounding box center [470, 408] width 11 height 11
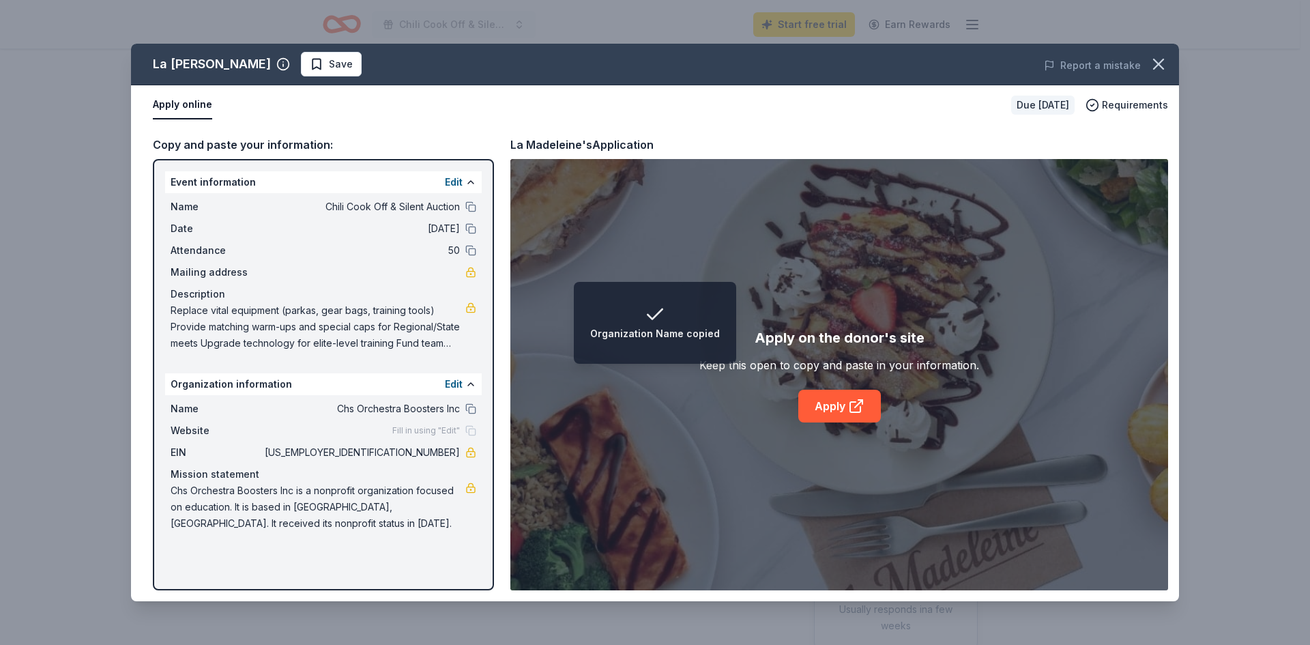
click at [437, 451] on span "20-0373590" at bounding box center [361, 452] width 198 height 16
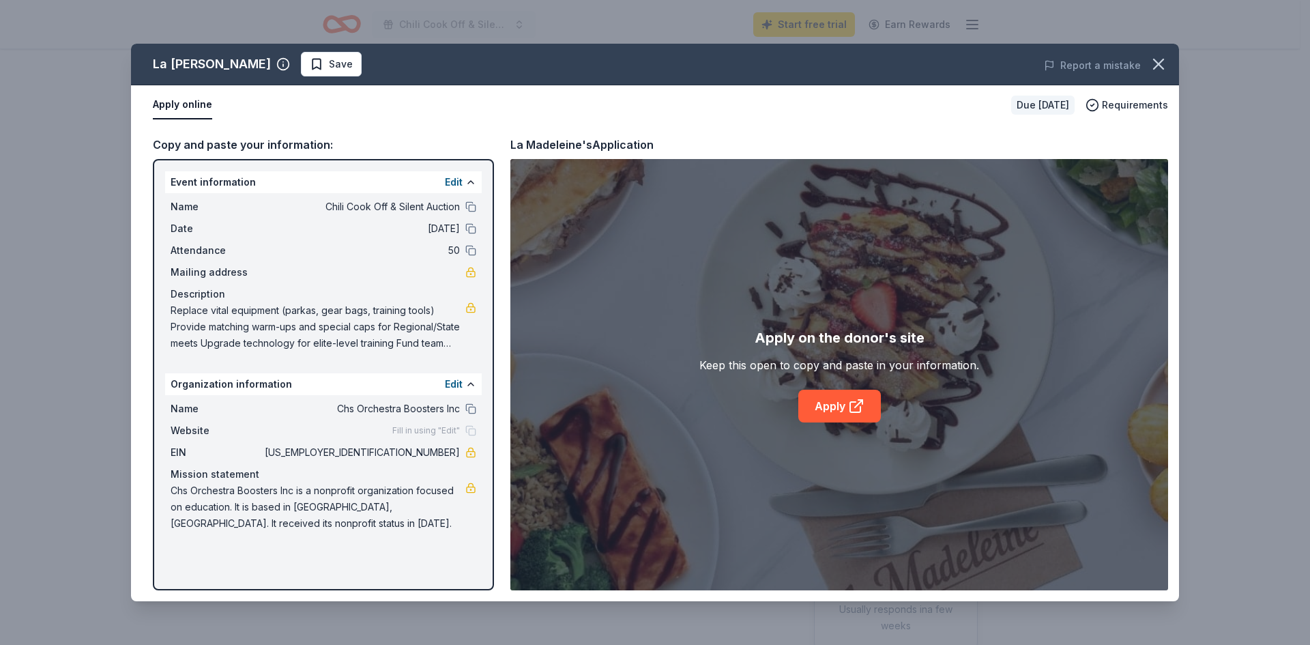
click at [296, 505] on span "Chs Orchestra Boosters Inc is a nonprofit organization focused on education. It…" at bounding box center [318, 506] width 295 height 49
drag, startPoint x: 289, startPoint y: 64, endPoint x: 572, endPoint y: 204, distance: 315.1
click at [320, 97] on div "La Madeleine Save Report a mistake Apply online Due in 27 days Requirements Cop…" at bounding box center [655, 322] width 1048 height 557
click at [412, 321] on span "Replace vital equipment (parkas, gear bags, training tools) Provide matching wa…" at bounding box center [318, 326] width 295 height 49
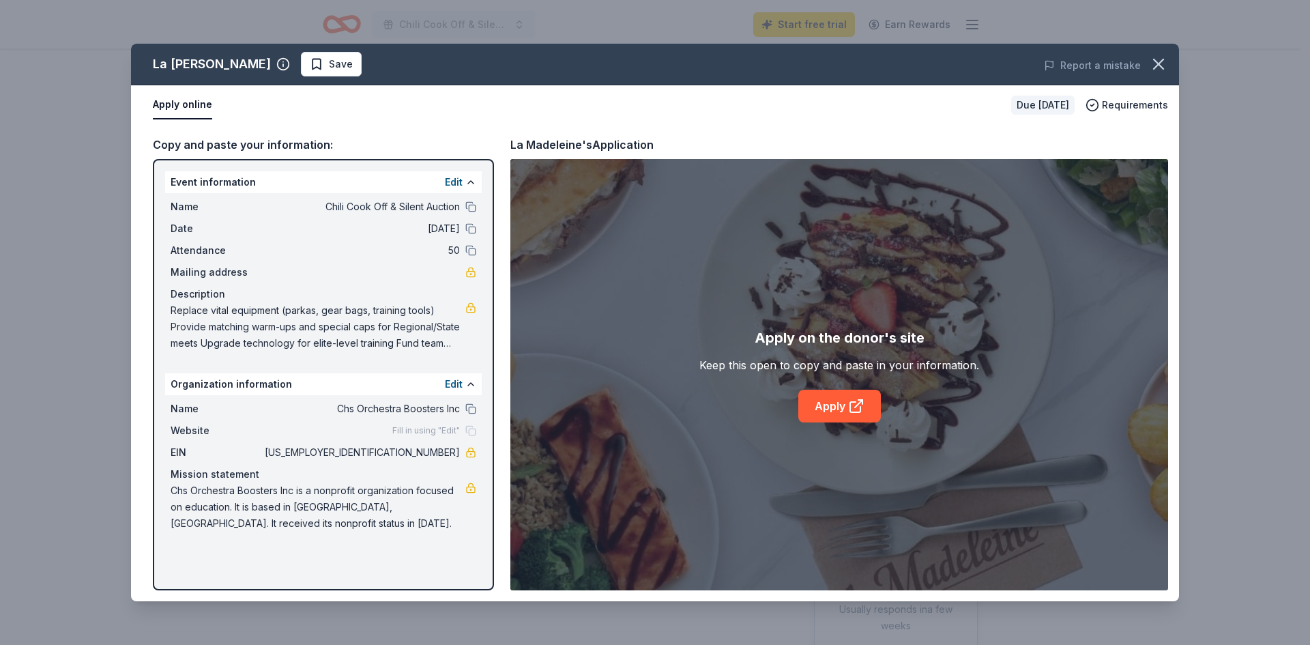
click at [412, 321] on span "Replace vital equipment (parkas, gear bags, training tools) Provide matching wa…" at bounding box center [318, 326] width 295 height 49
click at [1157, 62] on icon "button" at bounding box center [1158, 64] width 10 height 10
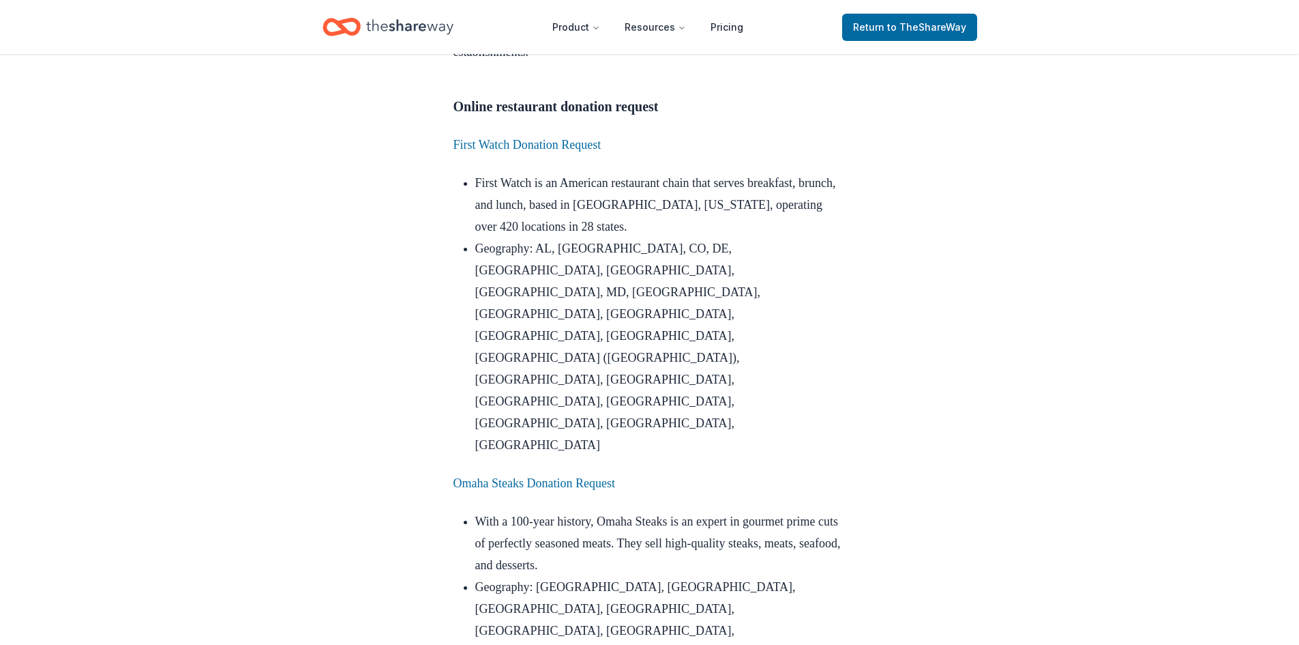
scroll to position [1228, 0]
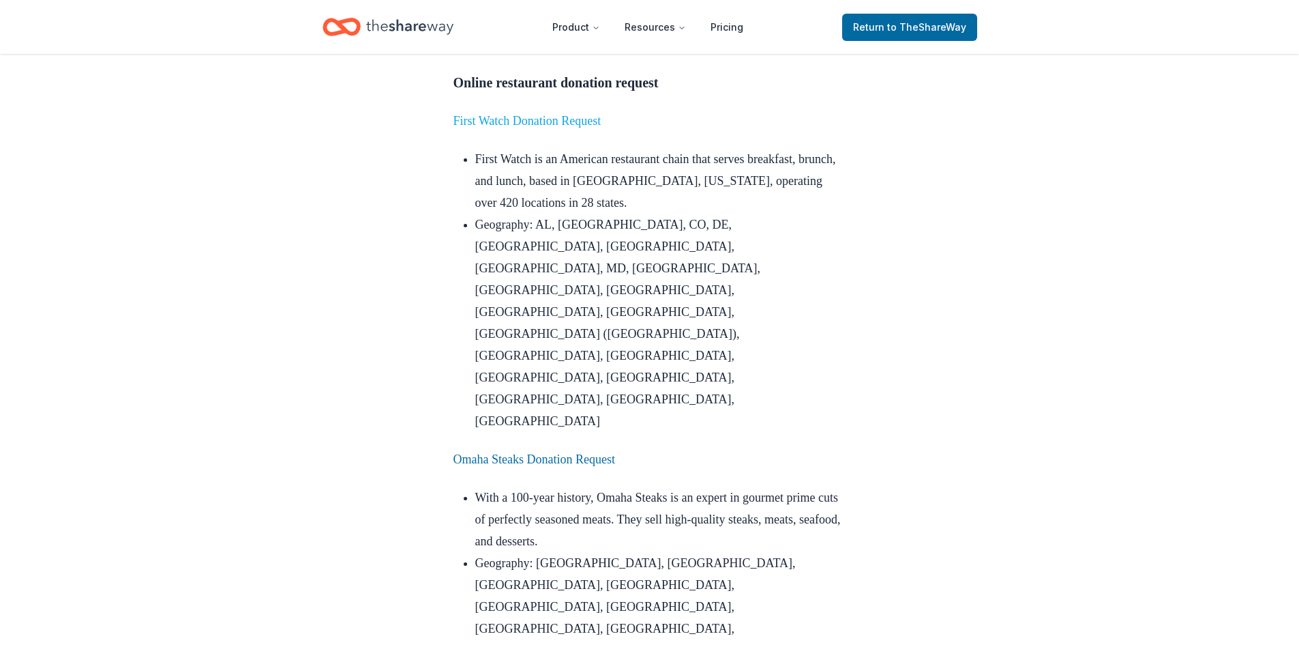
click at [544, 128] on link "First Watch Donation Request" at bounding box center [528, 121] width 148 height 14
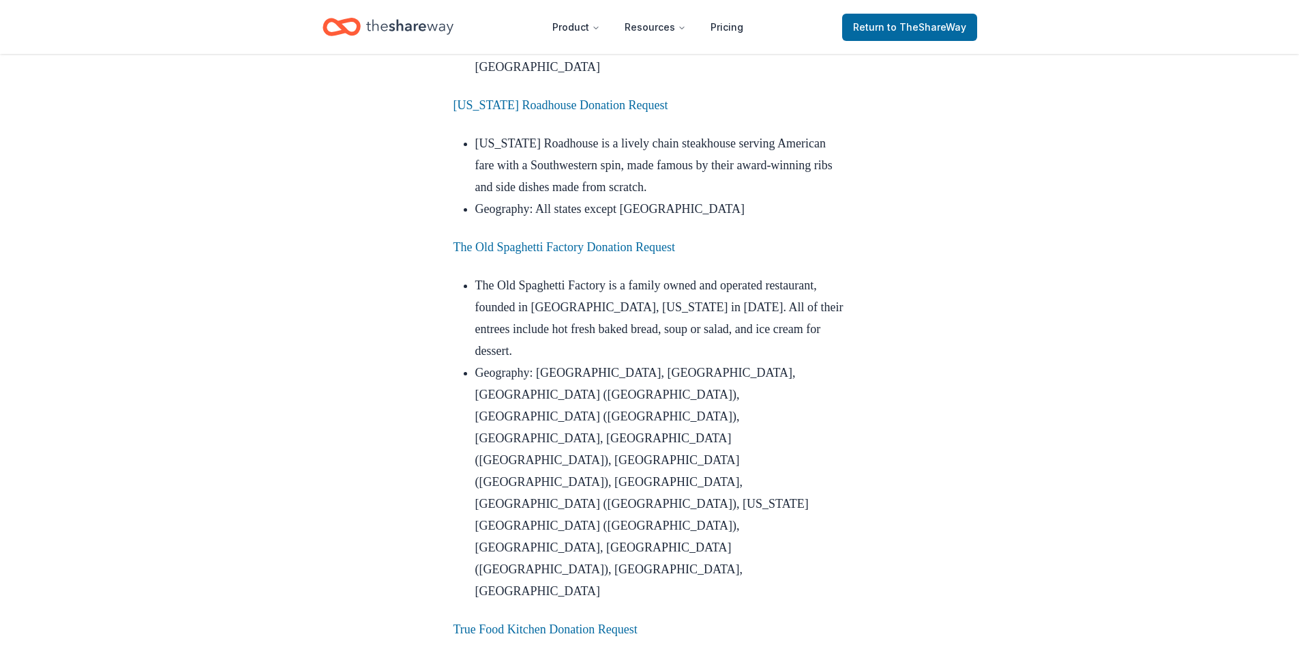
scroll to position [2046, 0]
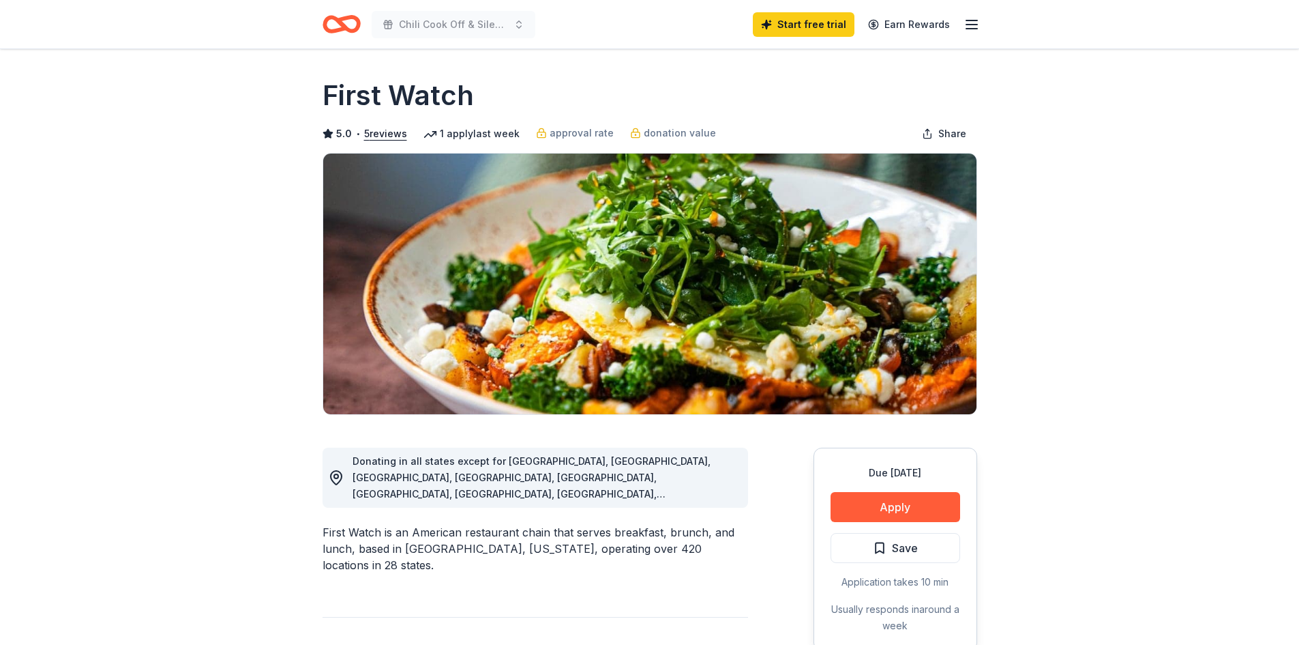
drag, startPoint x: 453, startPoint y: 461, endPoint x: 654, endPoint y: 465, distance: 201.3
click at [660, 459] on span "Donating in all states except for AK, CA, CT, DC, HI, IA, ID, MA, ME, MN, MT, N…" at bounding box center [532, 518] width 358 height 126
click at [864, 501] on button "Apply" at bounding box center [896, 507] width 130 height 30
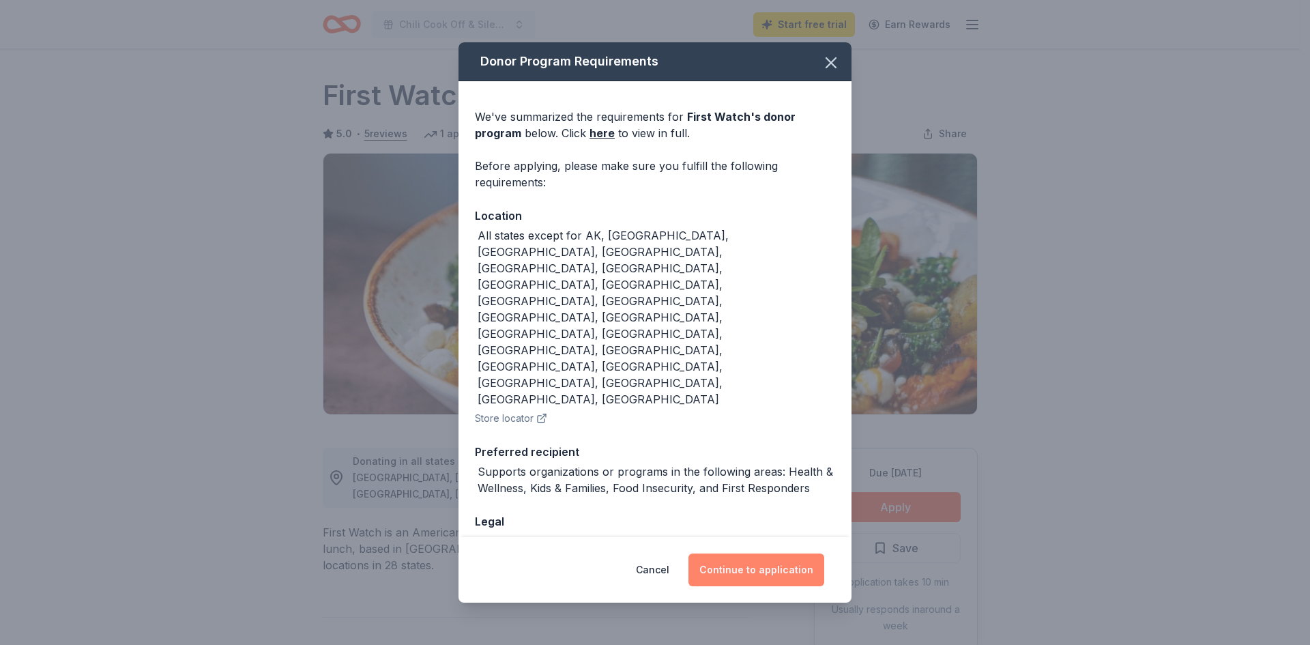
click at [746, 553] on button "Continue to application" at bounding box center [756, 569] width 136 height 33
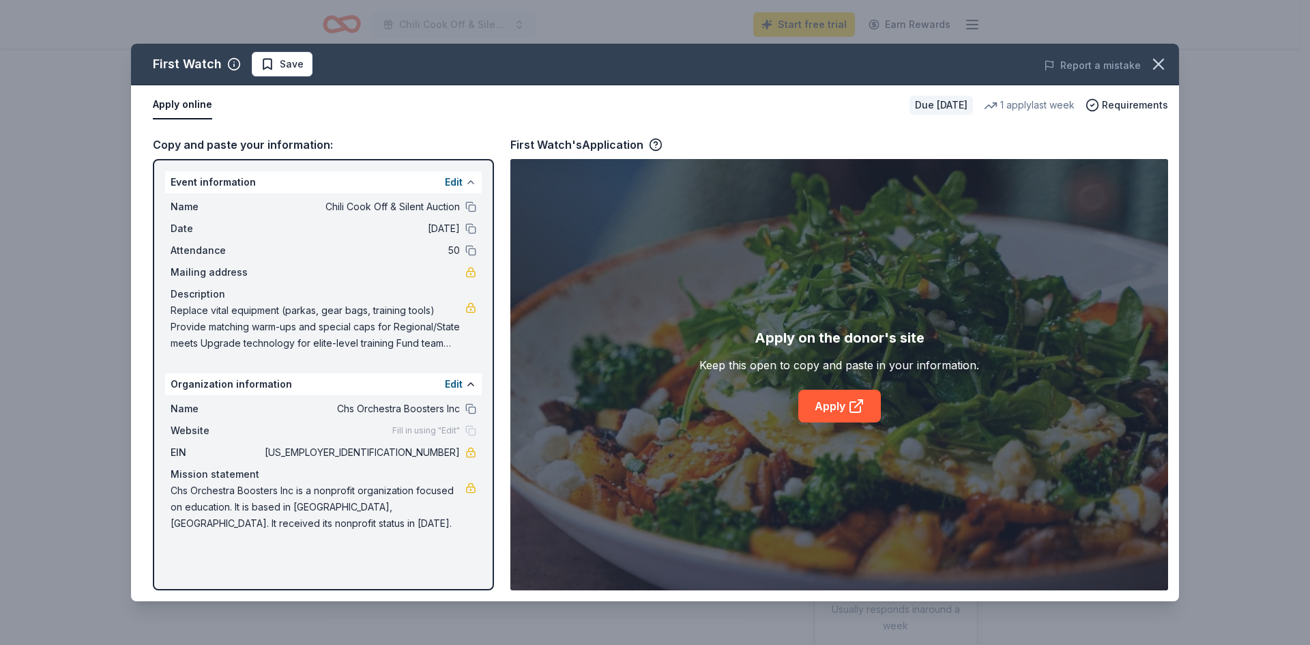
click at [475, 179] on button at bounding box center [470, 182] width 11 height 11
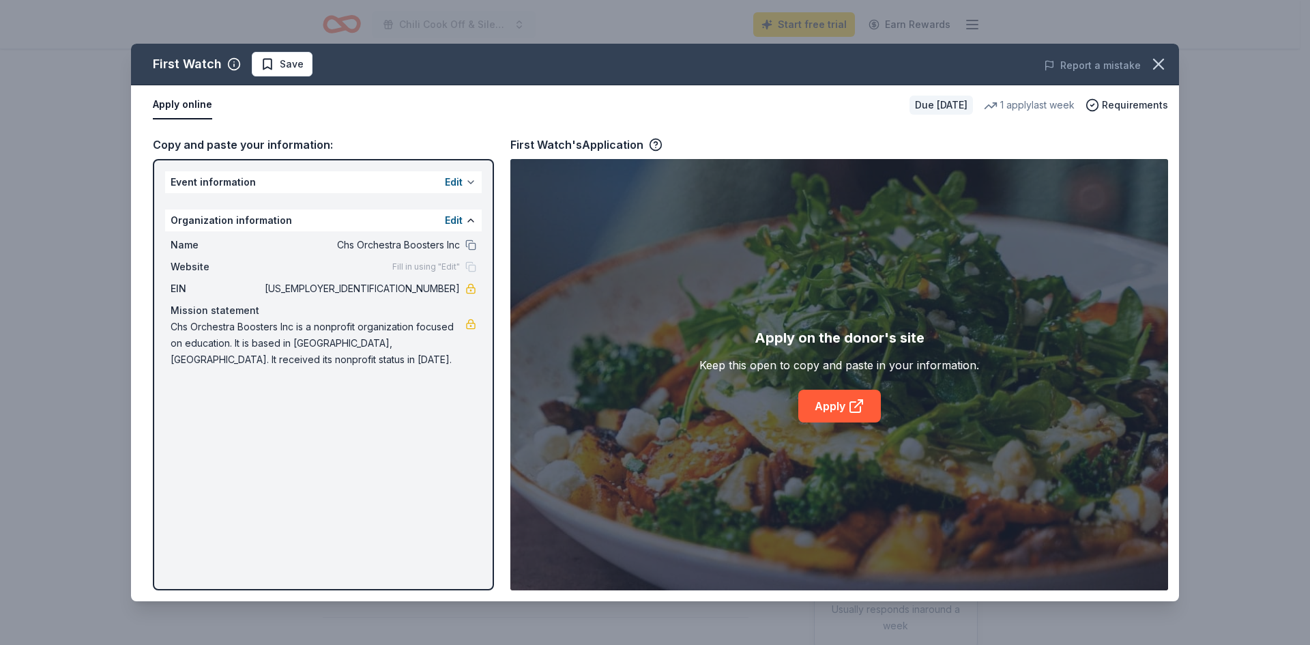
click at [475, 179] on button at bounding box center [470, 182] width 11 height 11
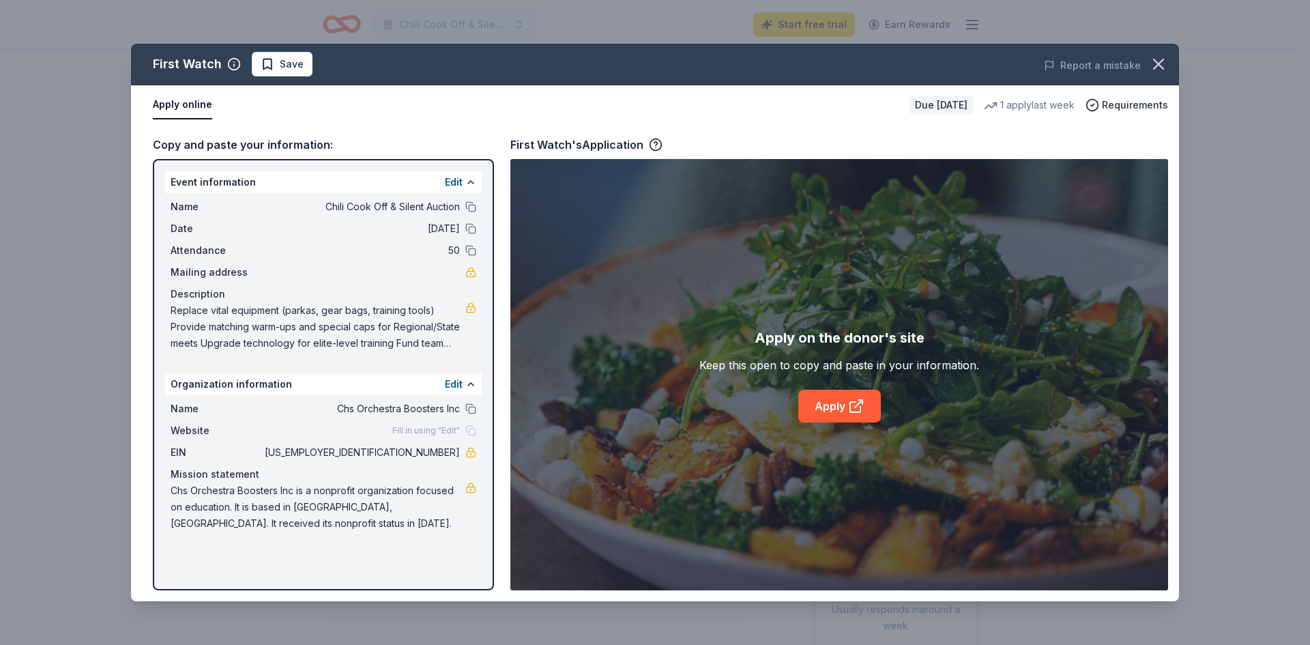
click at [170, 104] on button "Apply online" at bounding box center [182, 105] width 59 height 29
click at [842, 405] on link "Apply" at bounding box center [839, 405] width 83 height 33
click at [1033, 107] on div "1 apply last week" at bounding box center [1029, 105] width 91 height 16
click at [1104, 102] on span "Requirements" at bounding box center [1135, 105] width 66 height 16
